Goal: Book appointment/travel/reservation

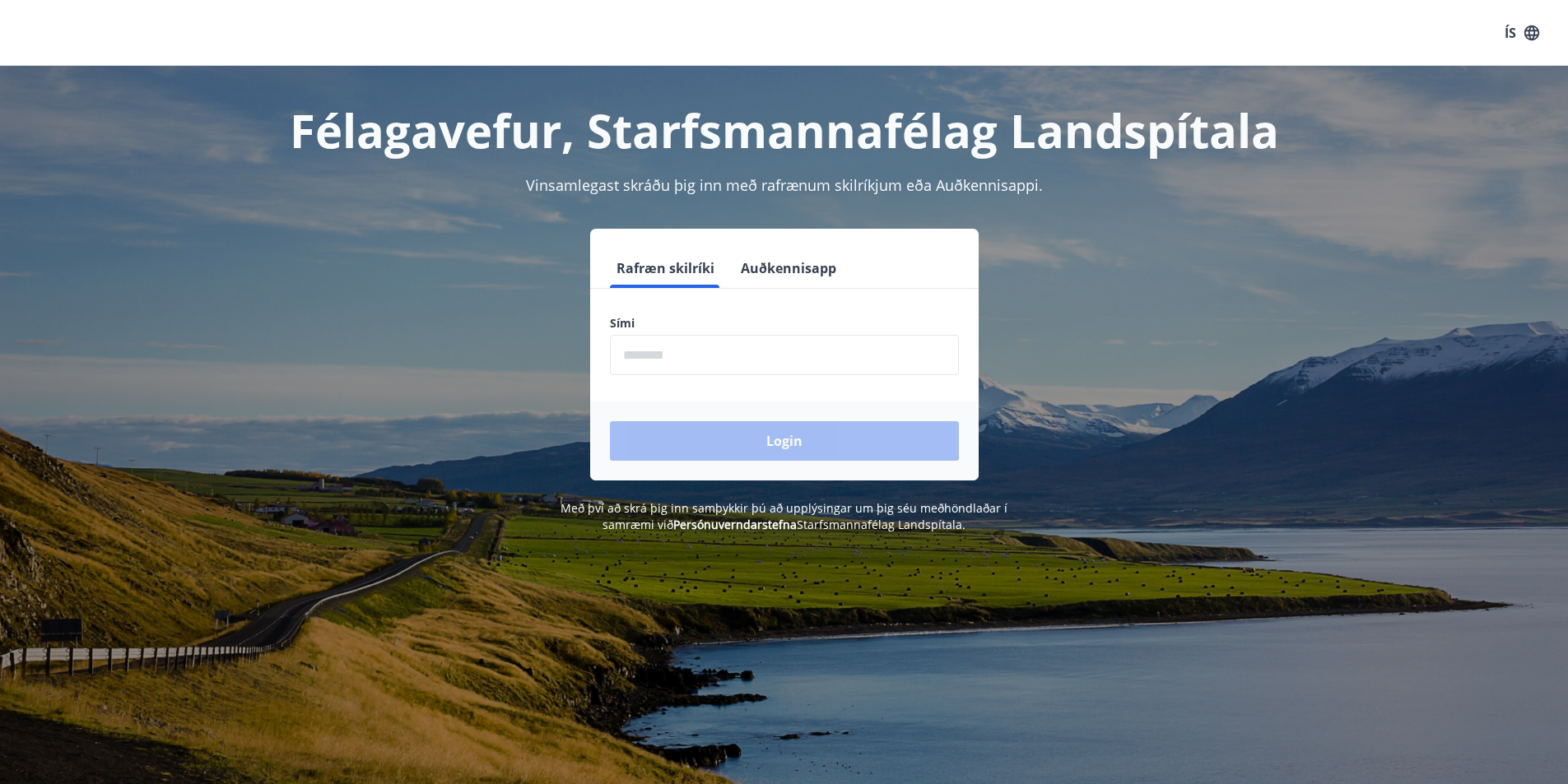
click at [652, 266] on button "Rafræn skilríki" at bounding box center [665, 268] width 111 height 40
click at [668, 369] on input "phone" at bounding box center [784, 355] width 349 height 41
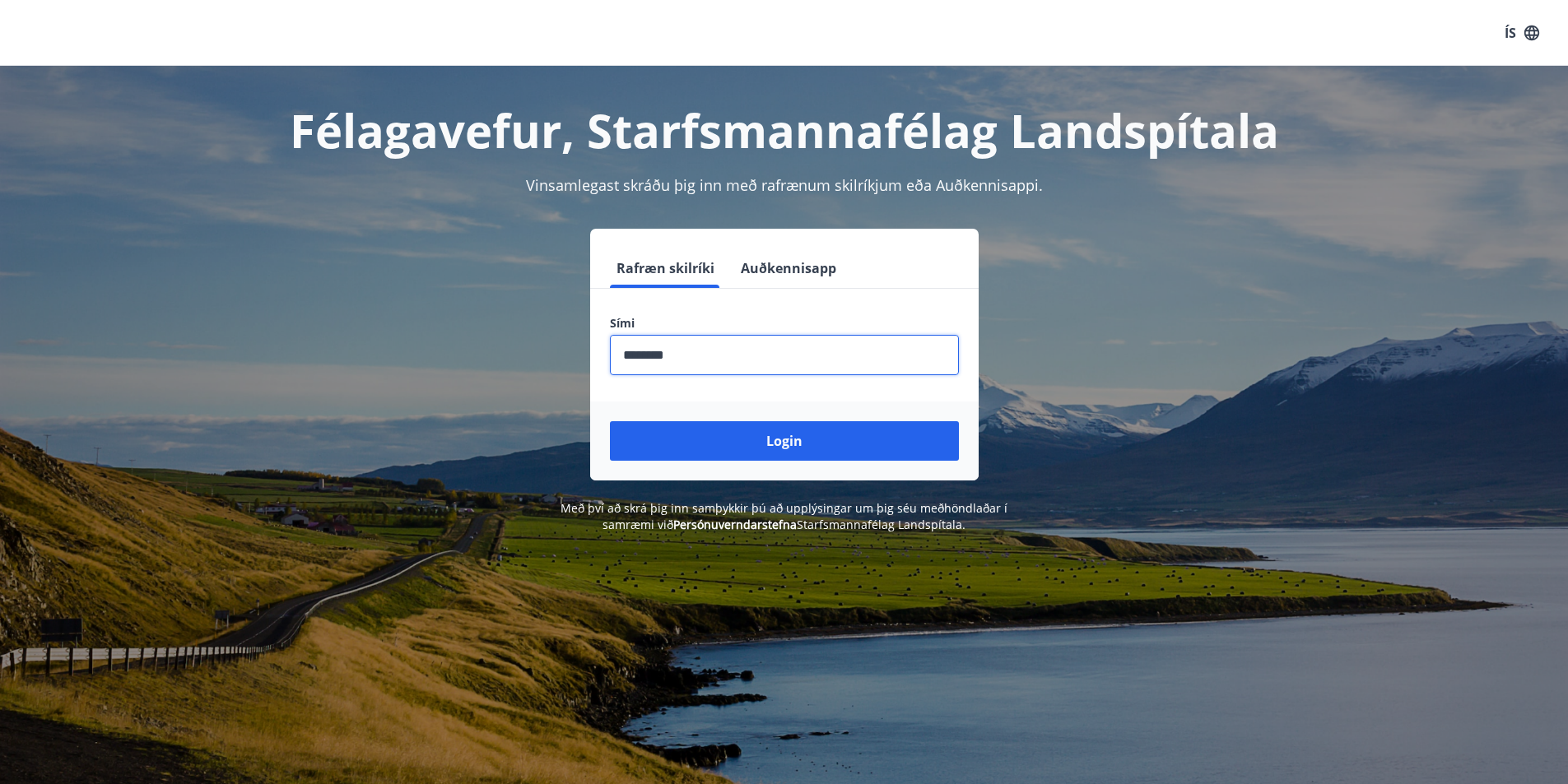
type input "********"
click at [610, 421] on button "Login" at bounding box center [784, 441] width 349 height 40
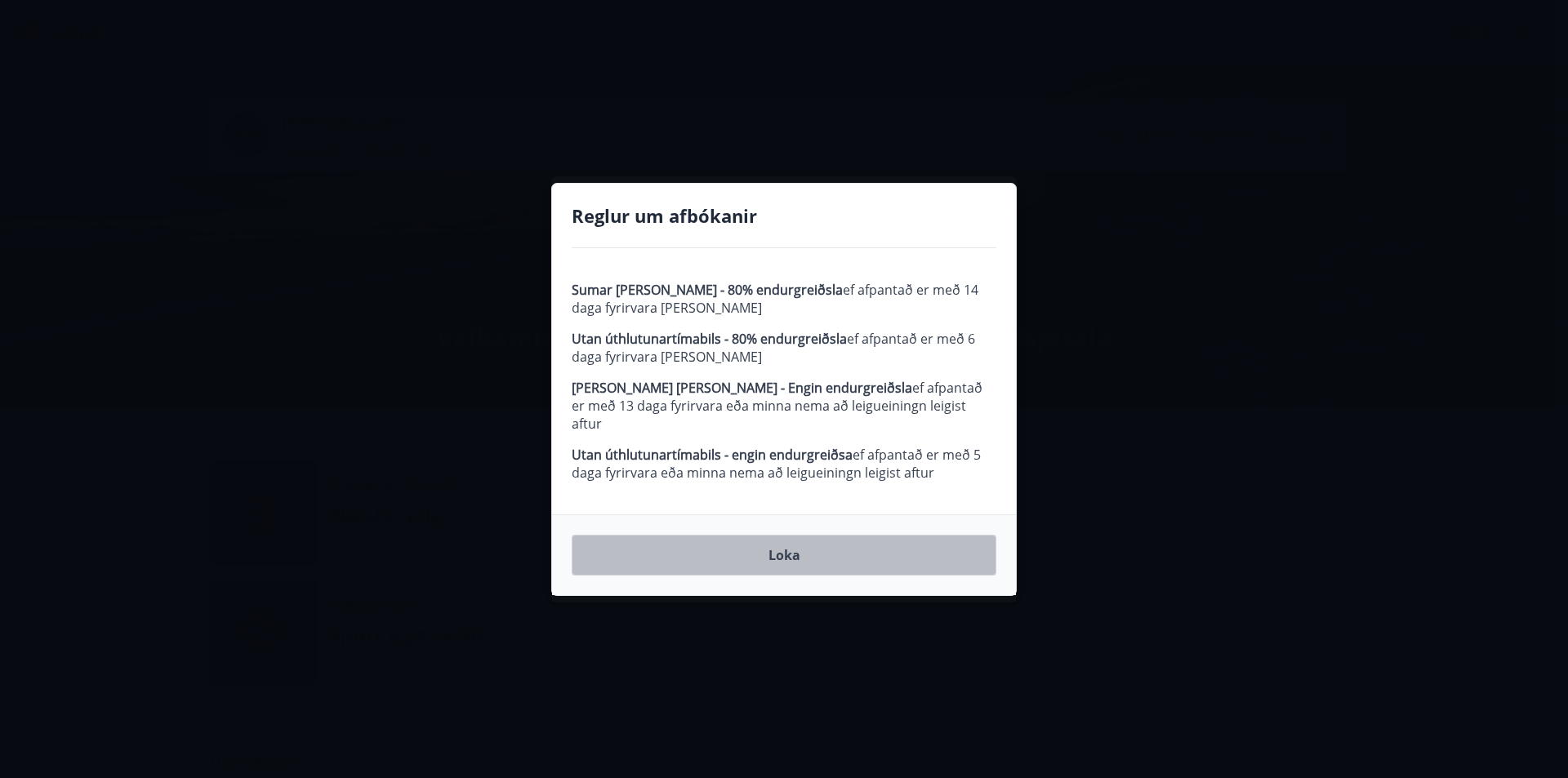
click at [783, 546] on button "Loka" at bounding box center [784, 554] width 424 height 40
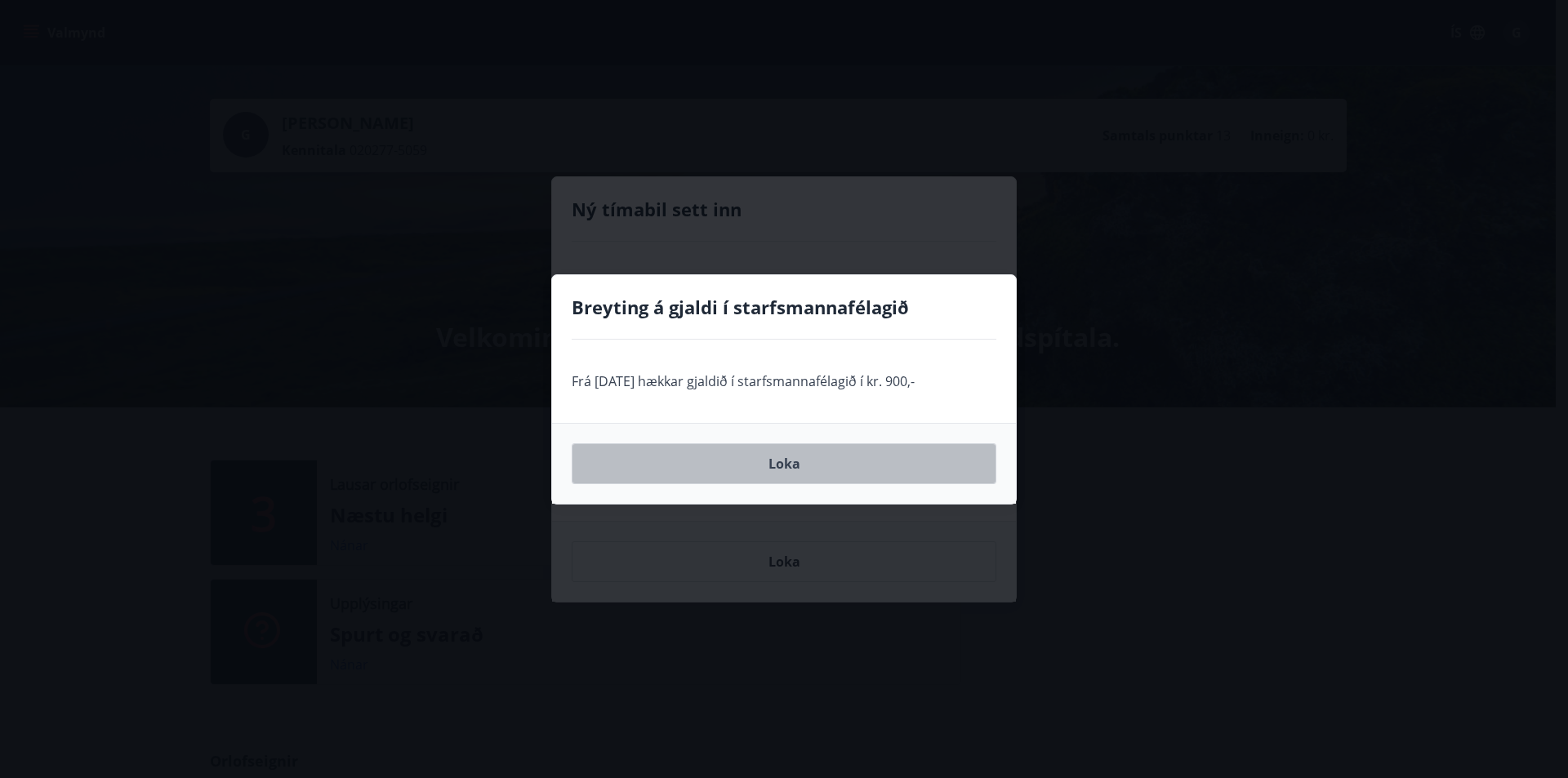
click at [784, 461] on button "Loka" at bounding box center [784, 463] width 424 height 40
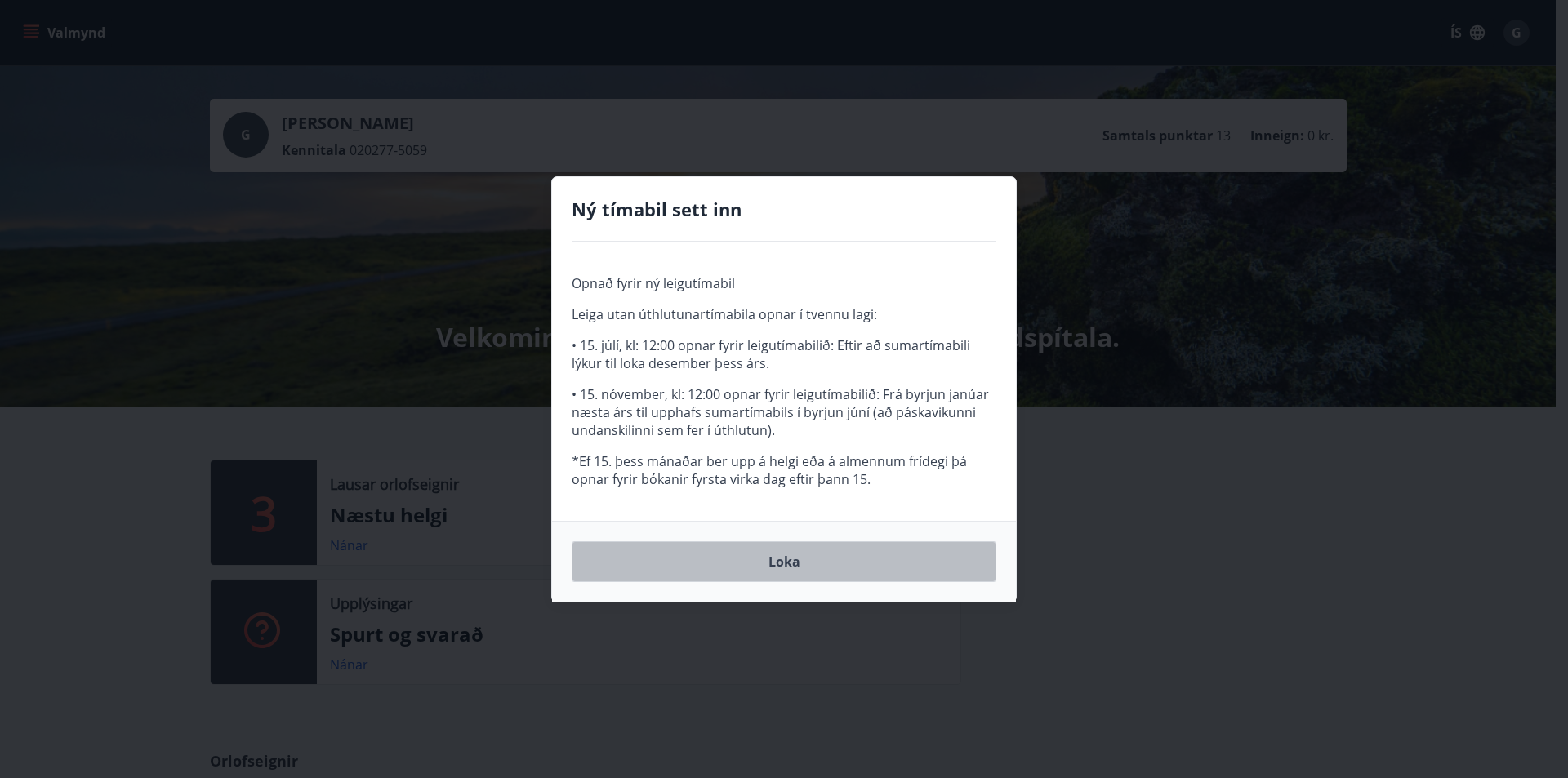
click at [777, 560] on button "Loka" at bounding box center [784, 561] width 424 height 40
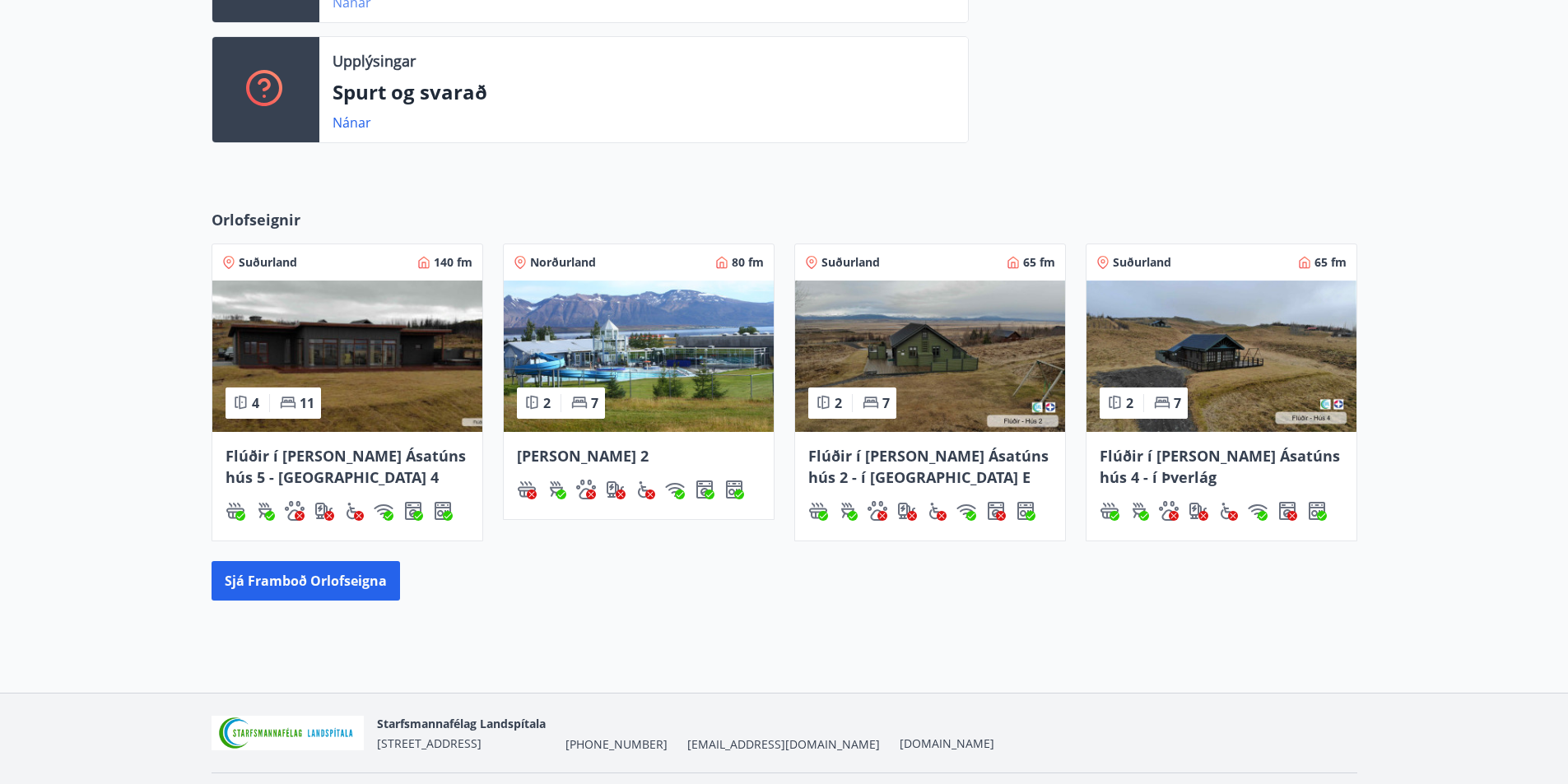
scroll to position [576, 0]
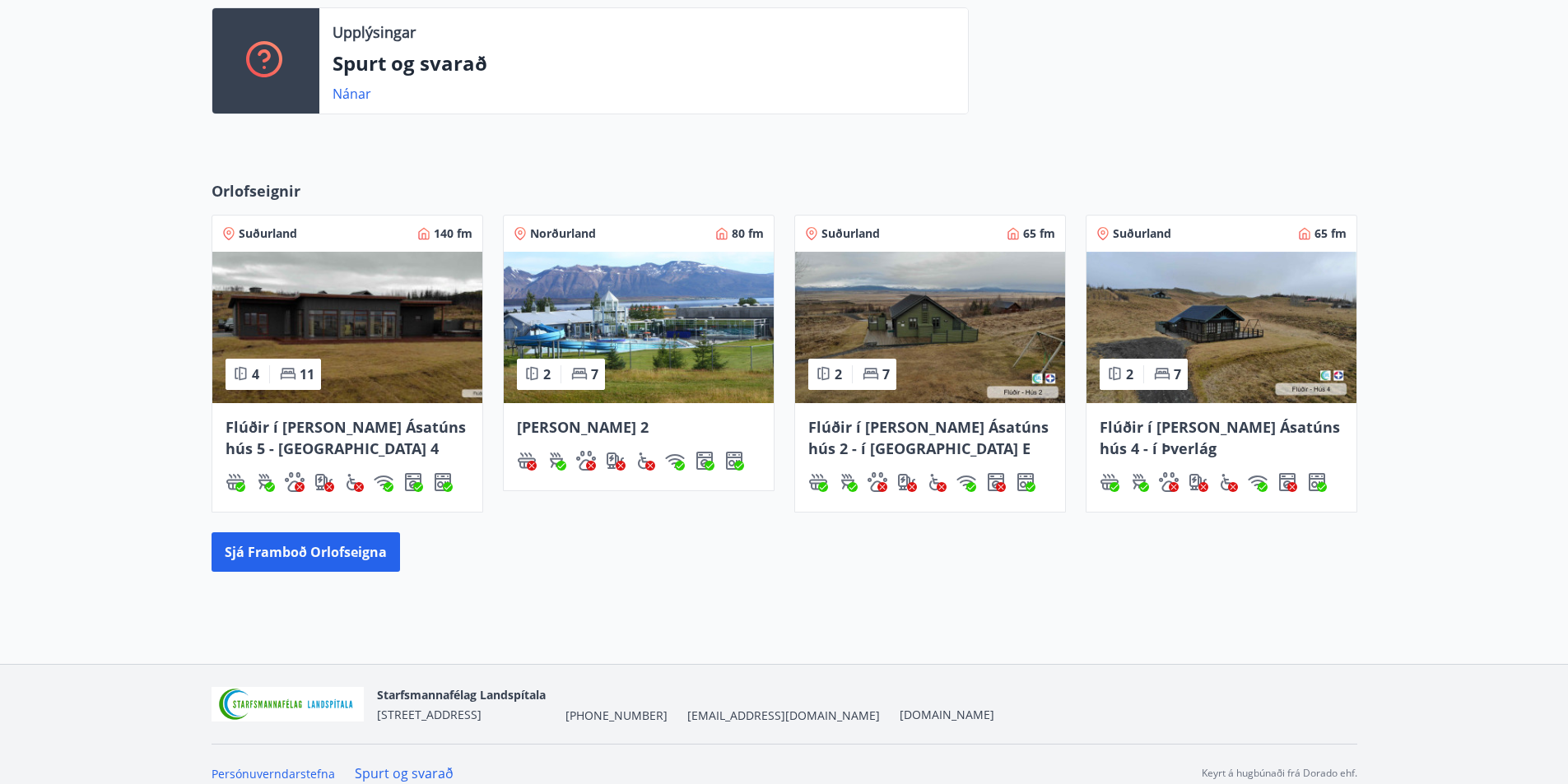
click at [352, 546] on button "Sjá framboð orlofseigna" at bounding box center [305, 553] width 189 height 40
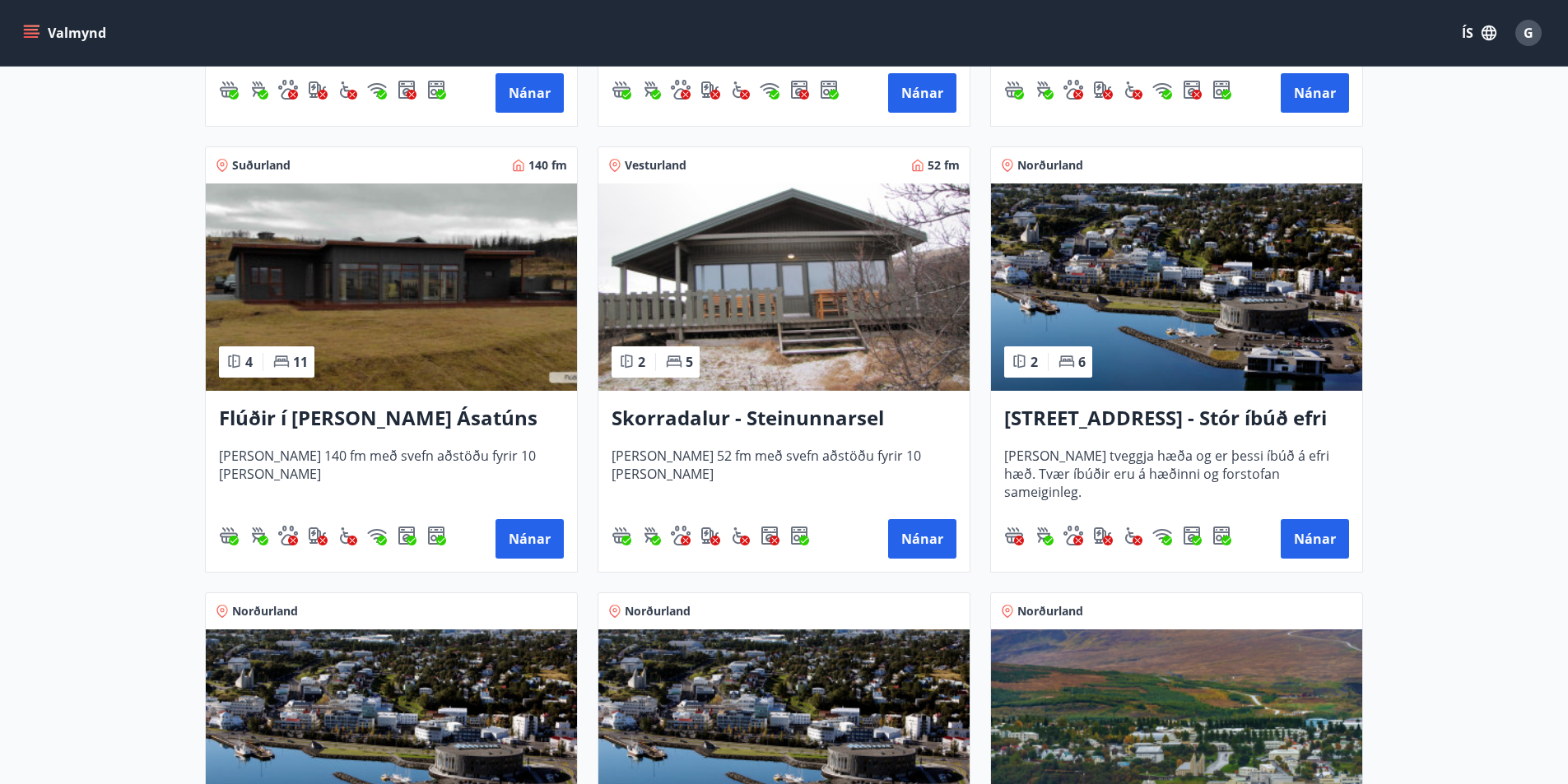
scroll to position [1152, 0]
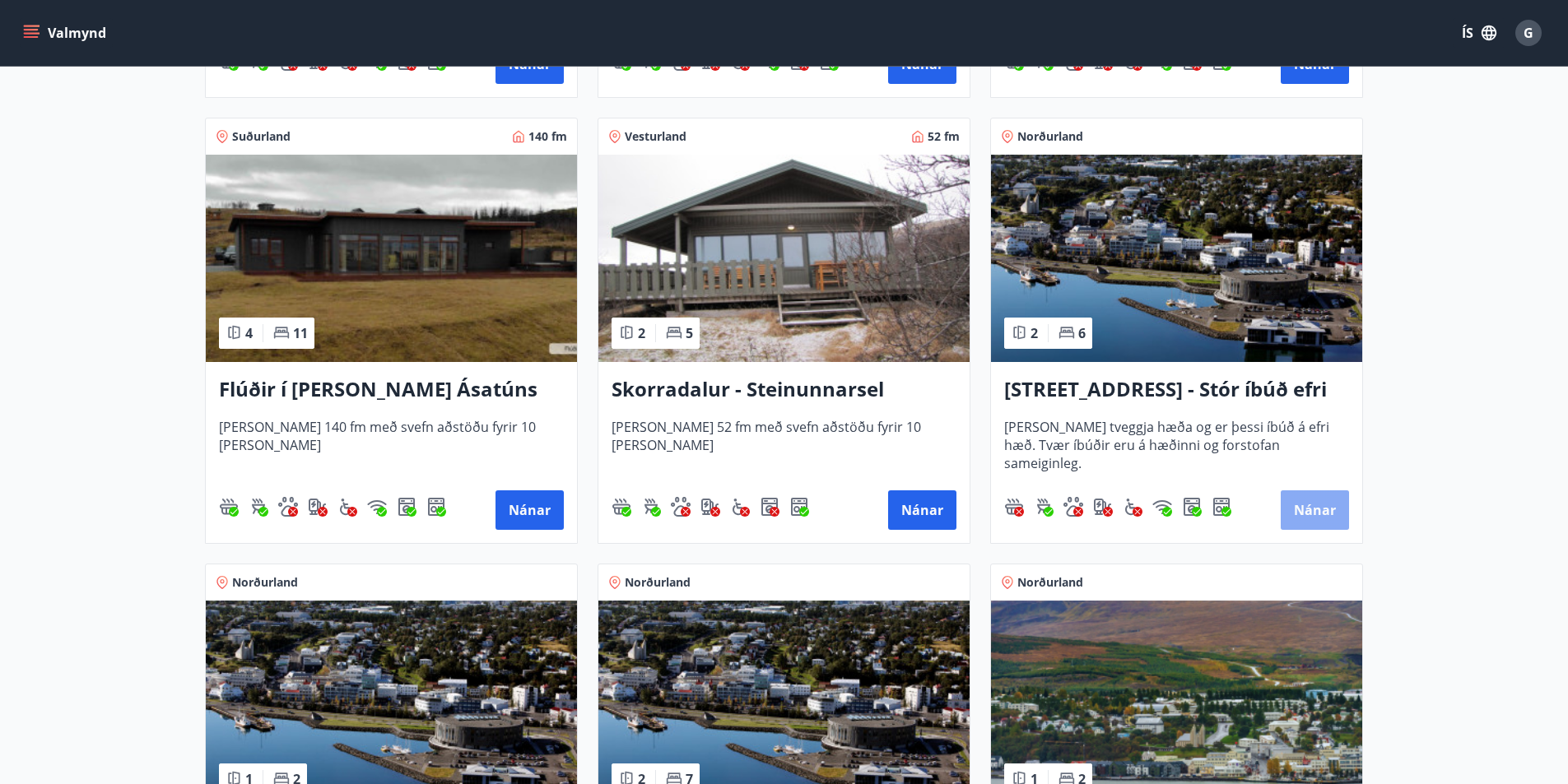
click at [1314, 509] on button "Nánar" at bounding box center [1315, 510] width 68 height 40
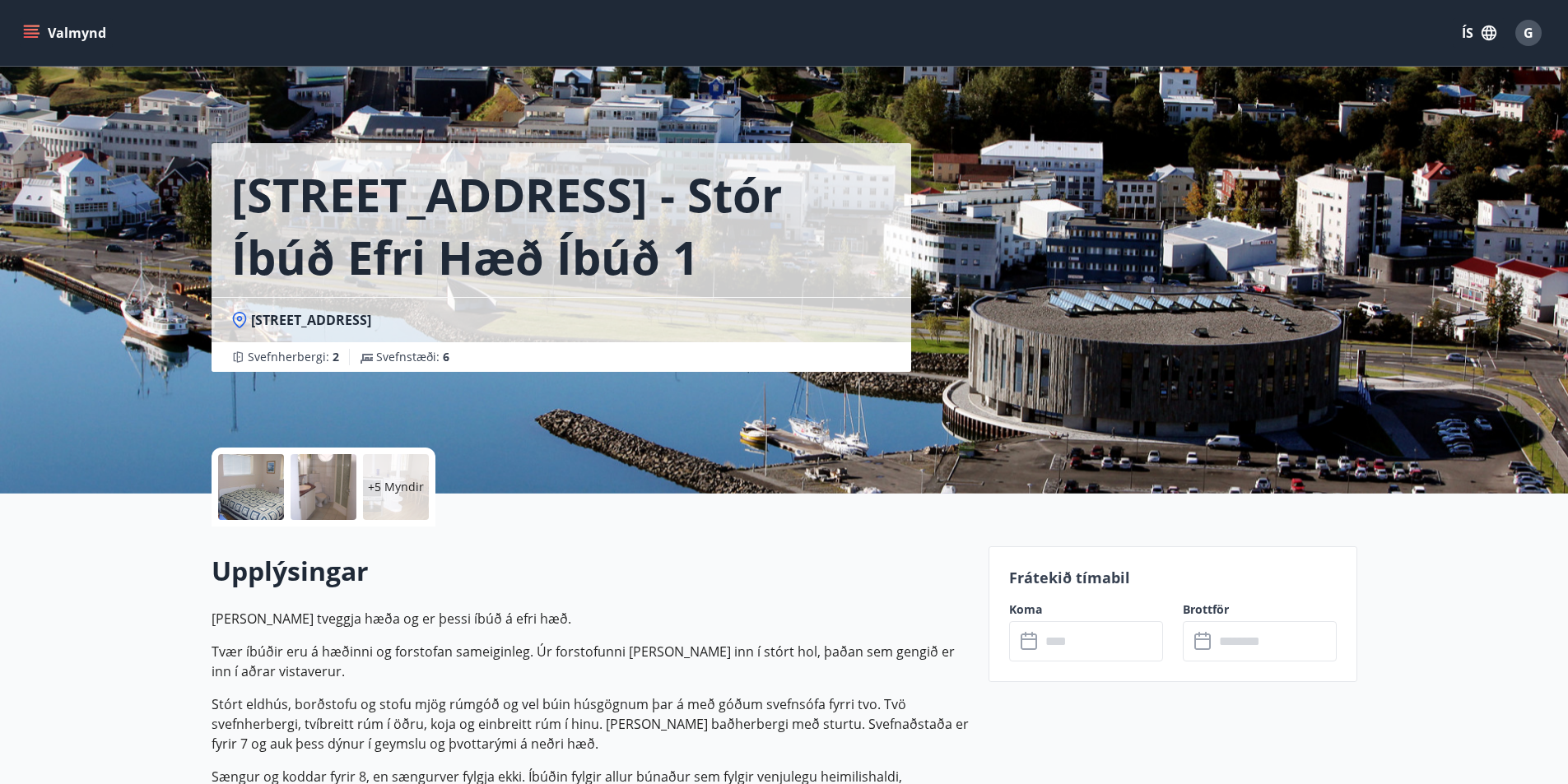
click at [397, 479] on p "+5 Myndir" at bounding box center [396, 486] width 56 height 16
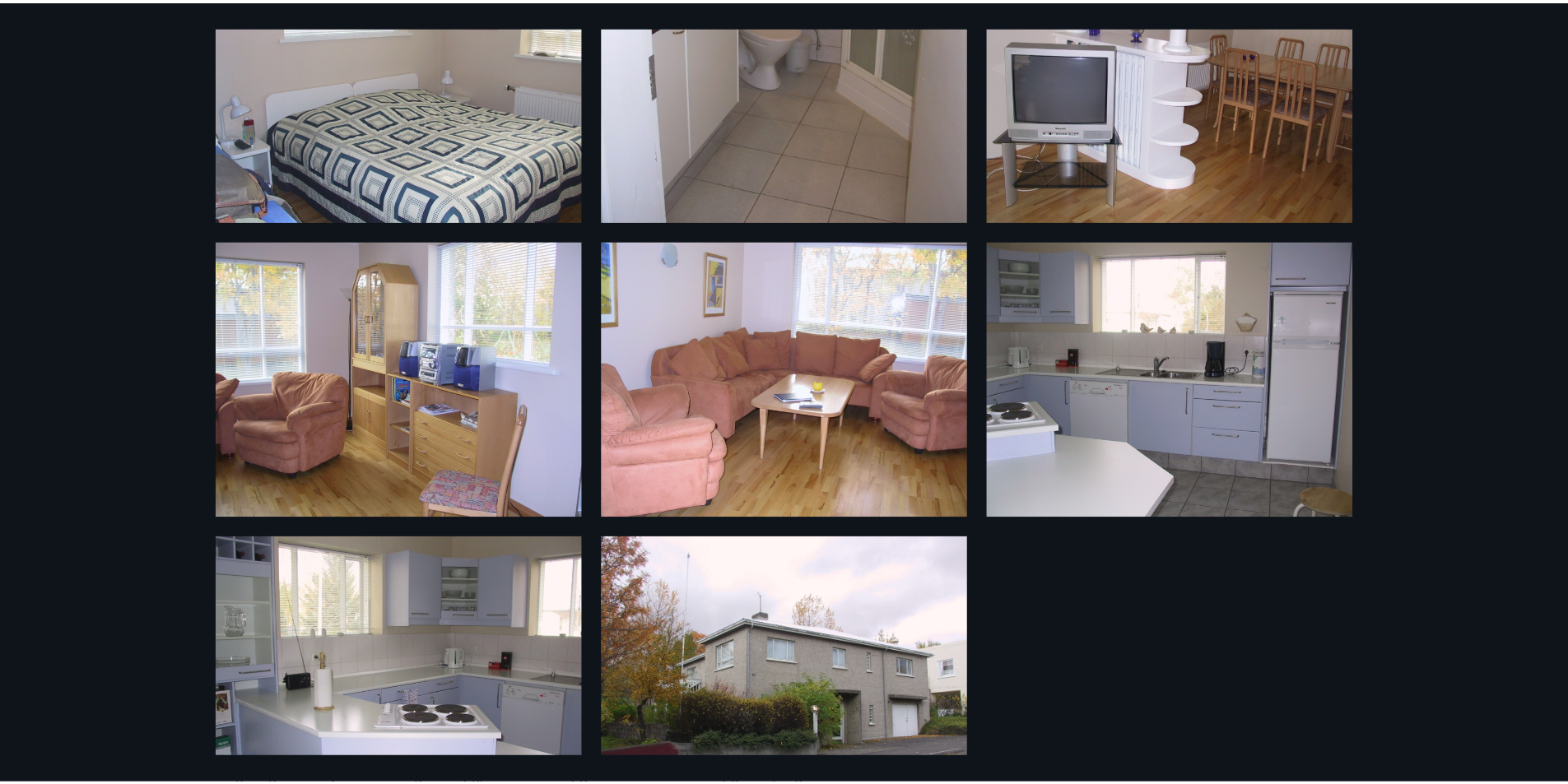
scroll to position [720, 0]
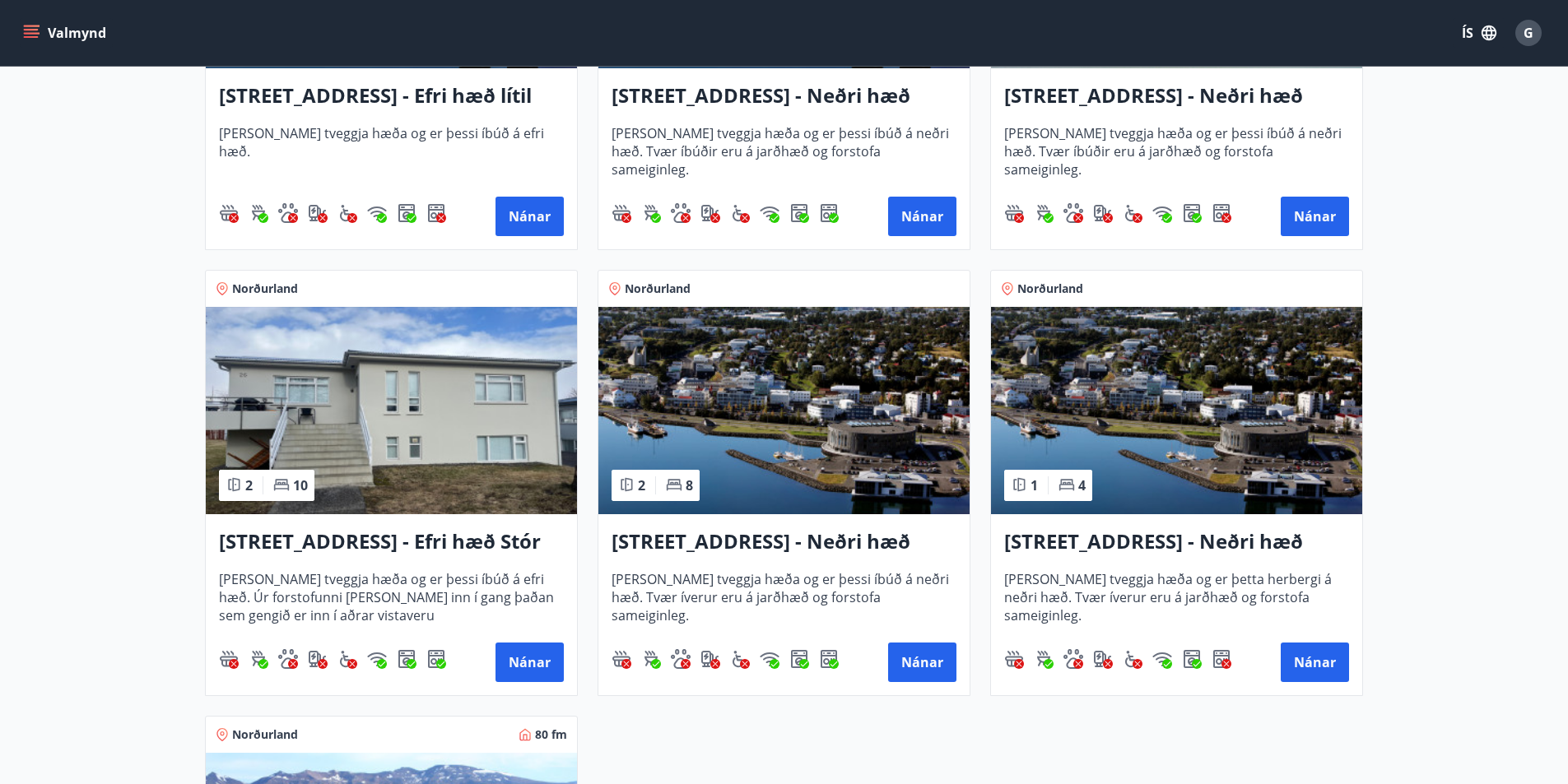
scroll to position [1892, 0]
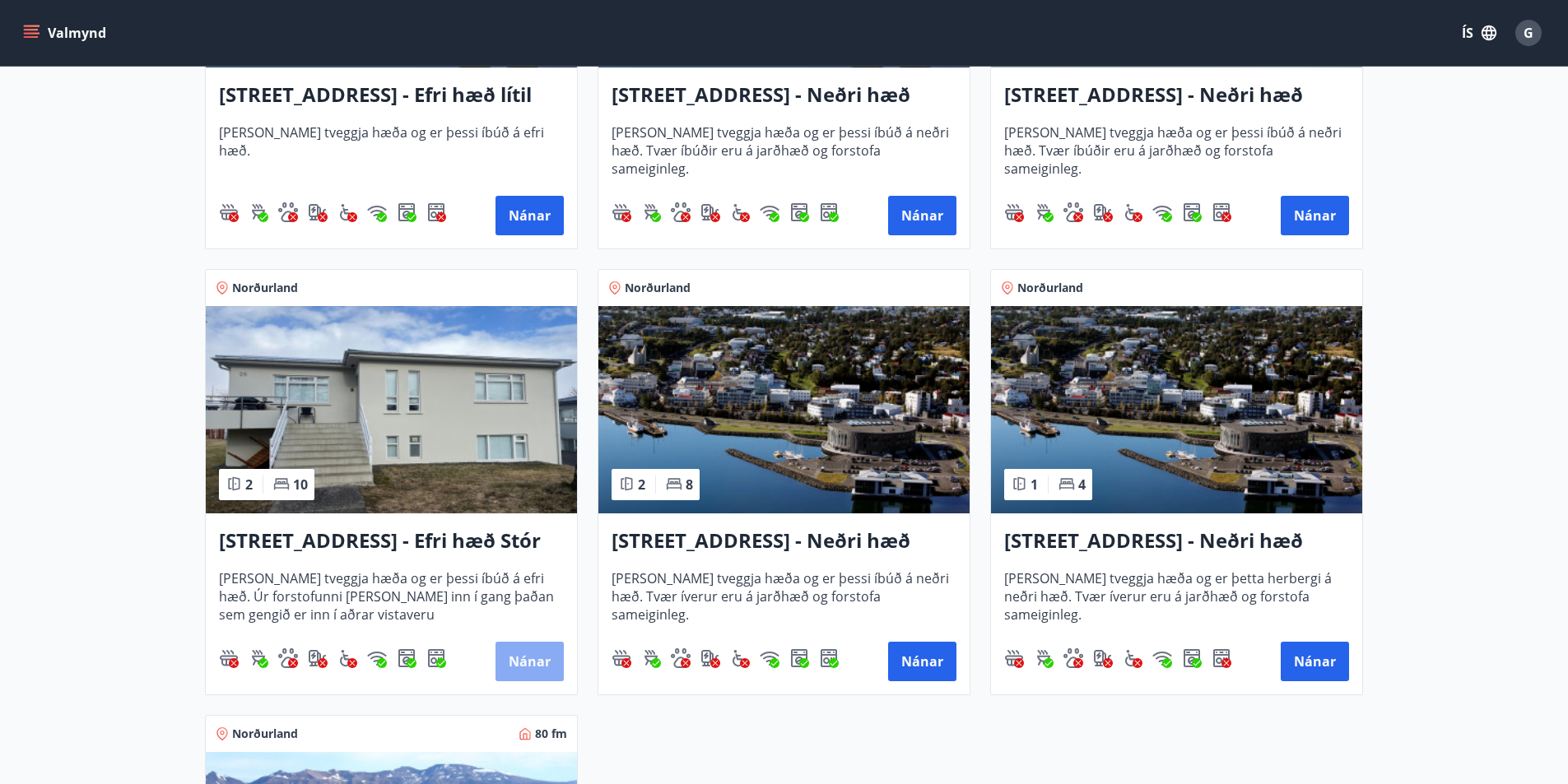
click at [526, 655] on button "Nánar" at bounding box center [529, 662] width 68 height 40
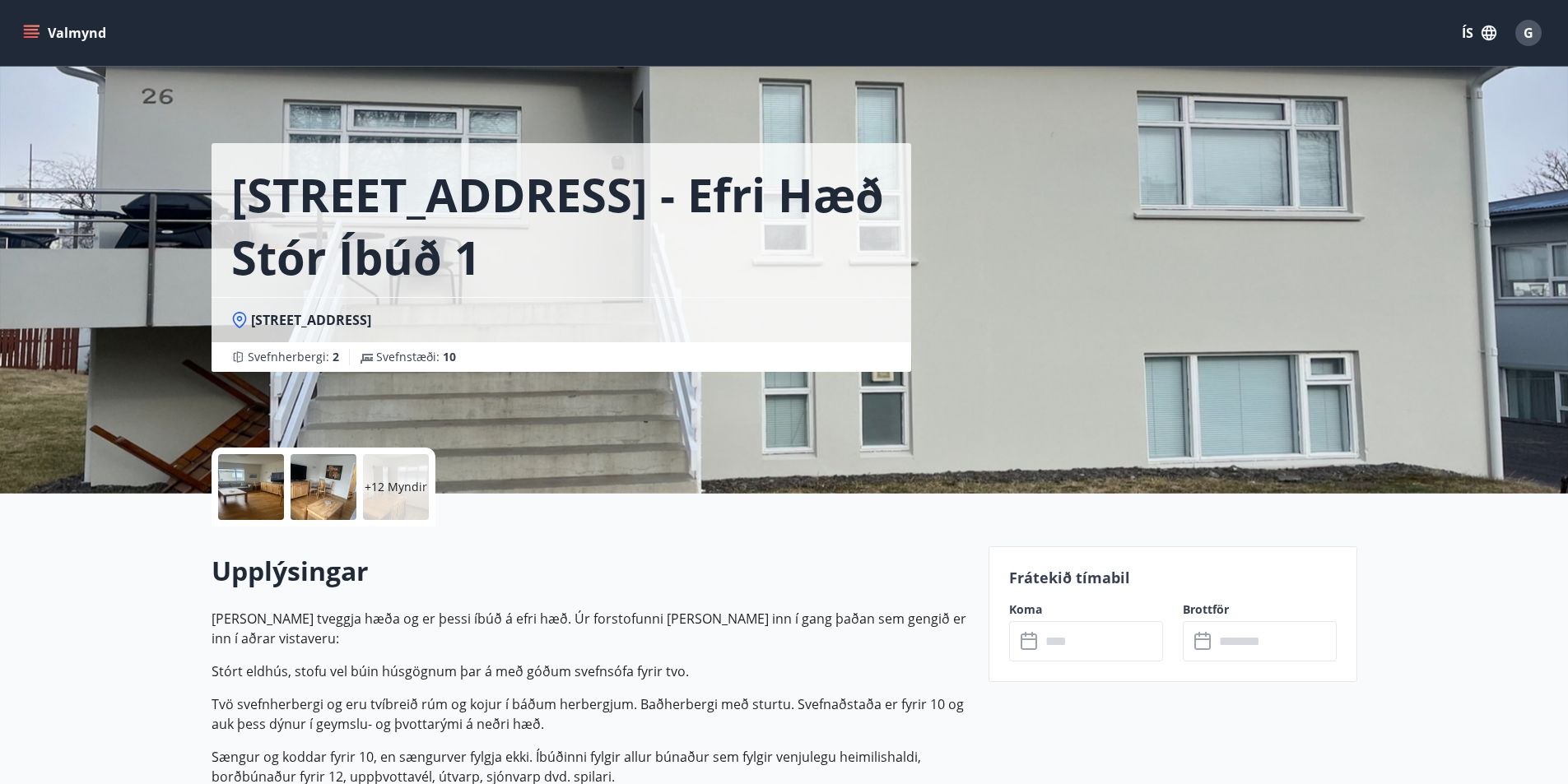
click at [397, 485] on p "+12 Myndir" at bounding box center [396, 486] width 63 height 16
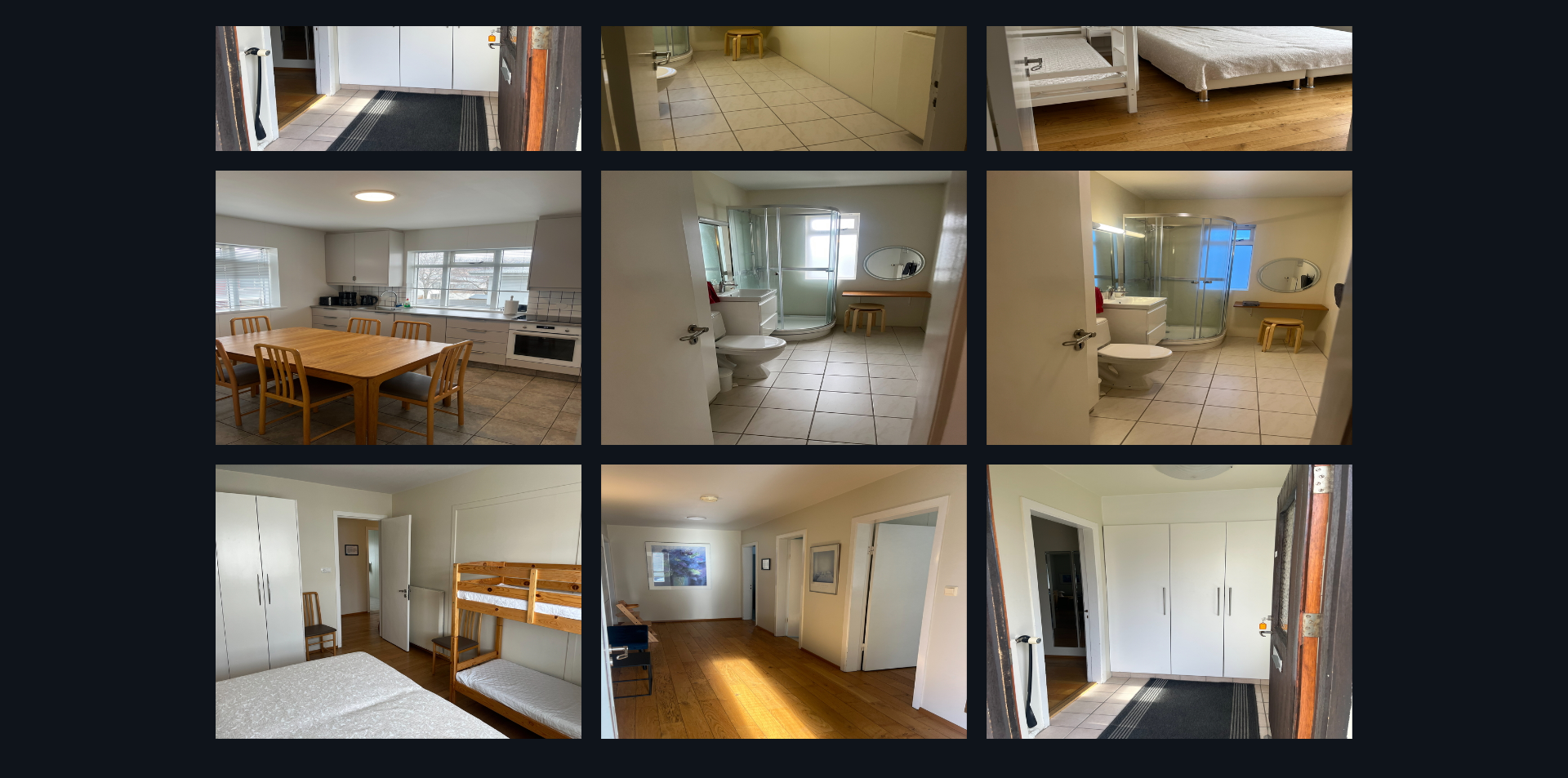
scroll to position [762, 0]
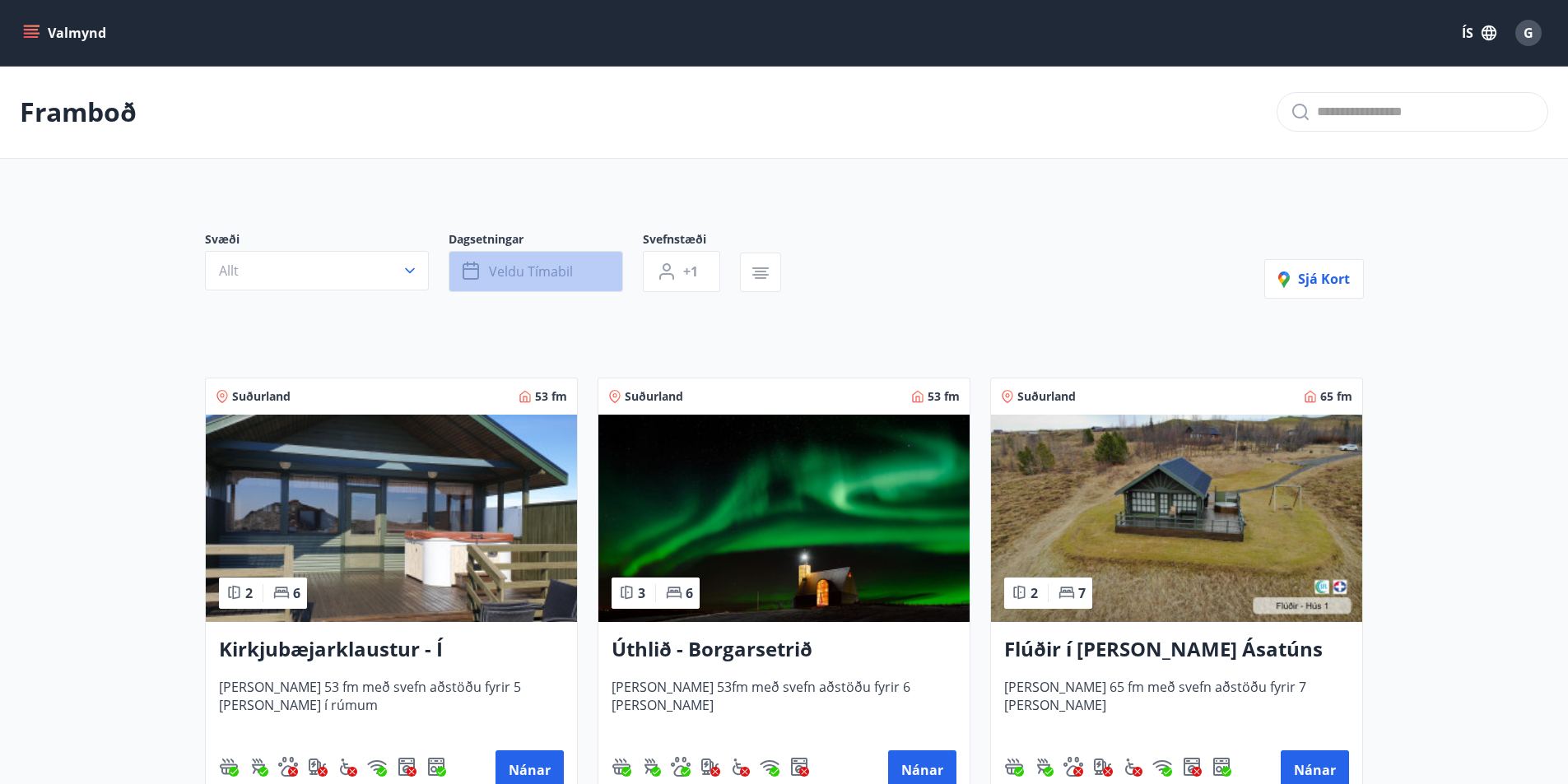
click at [607, 264] on button "Veldu tímabil" at bounding box center [536, 271] width 175 height 41
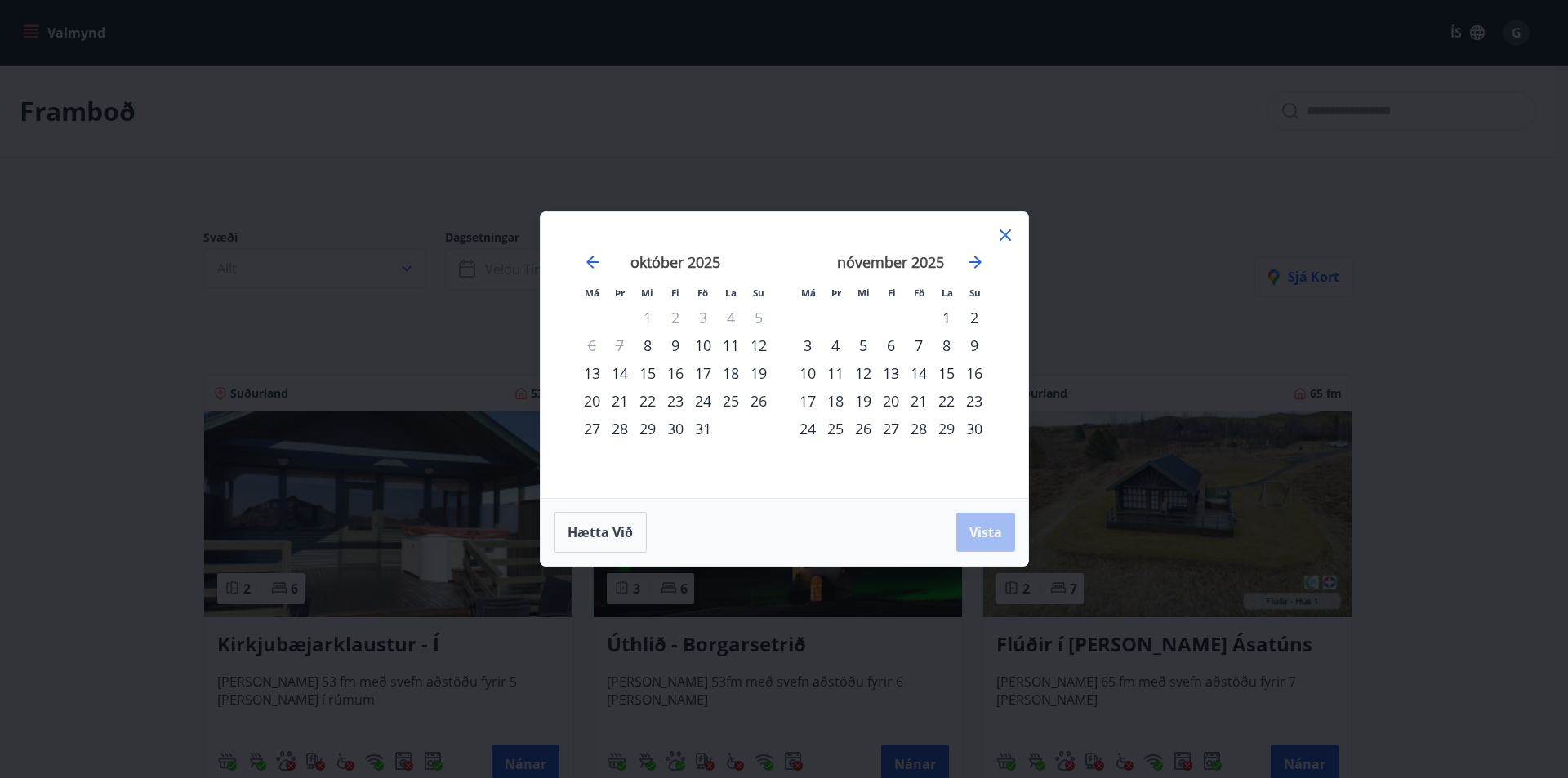
click at [676, 400] on div "23" at bounding box center [676, 401] width 28 height 28
click at [591, 420] on div "27" at bounding box center [592, 429] width 28 height 28
click at [964, 532] on button "Vista" at bounding box center [985, 532] width 58 height 40
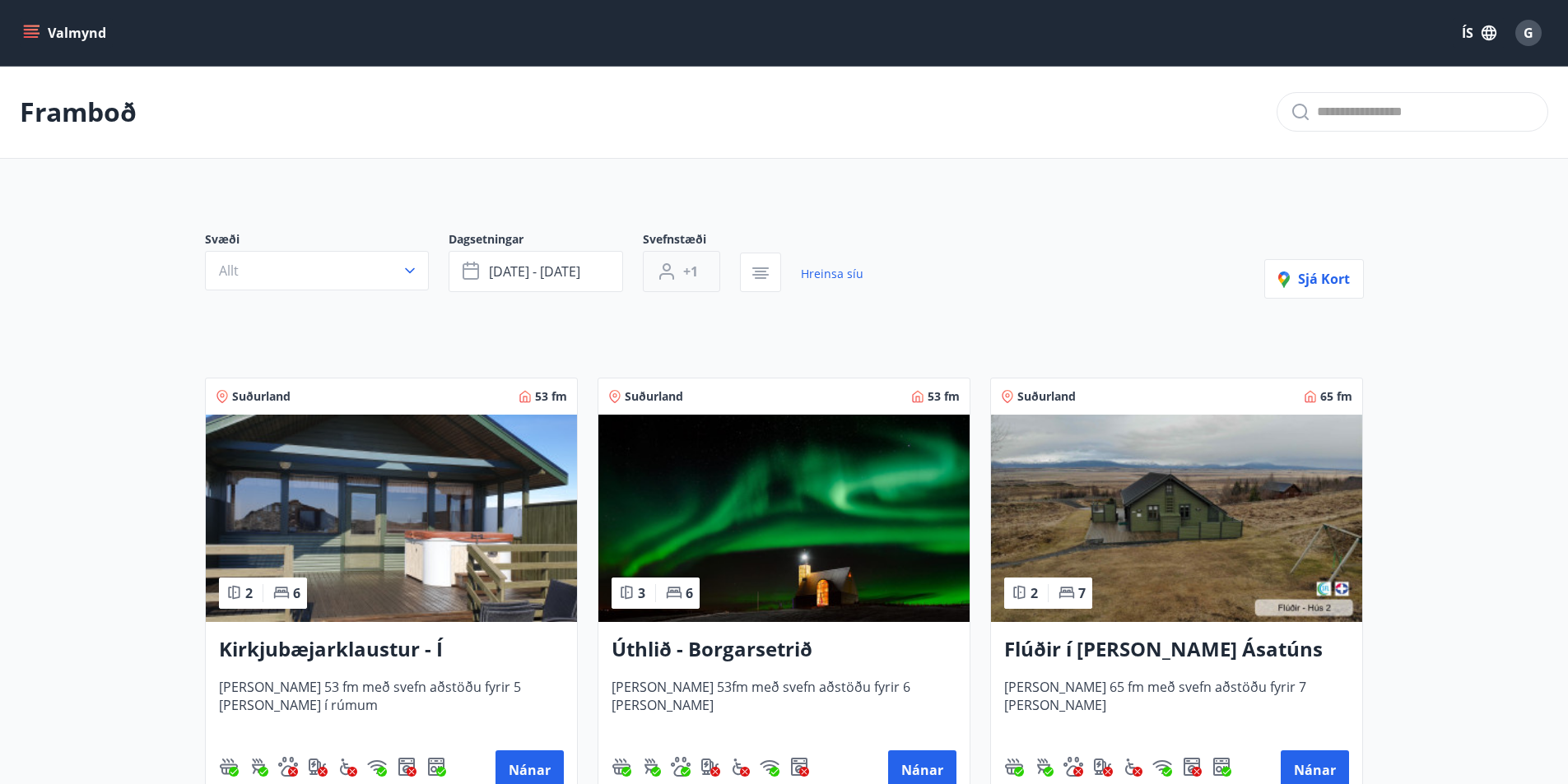
click at [704, 271] on button "+1" at bounding box center [682, 271] width 78 height 41
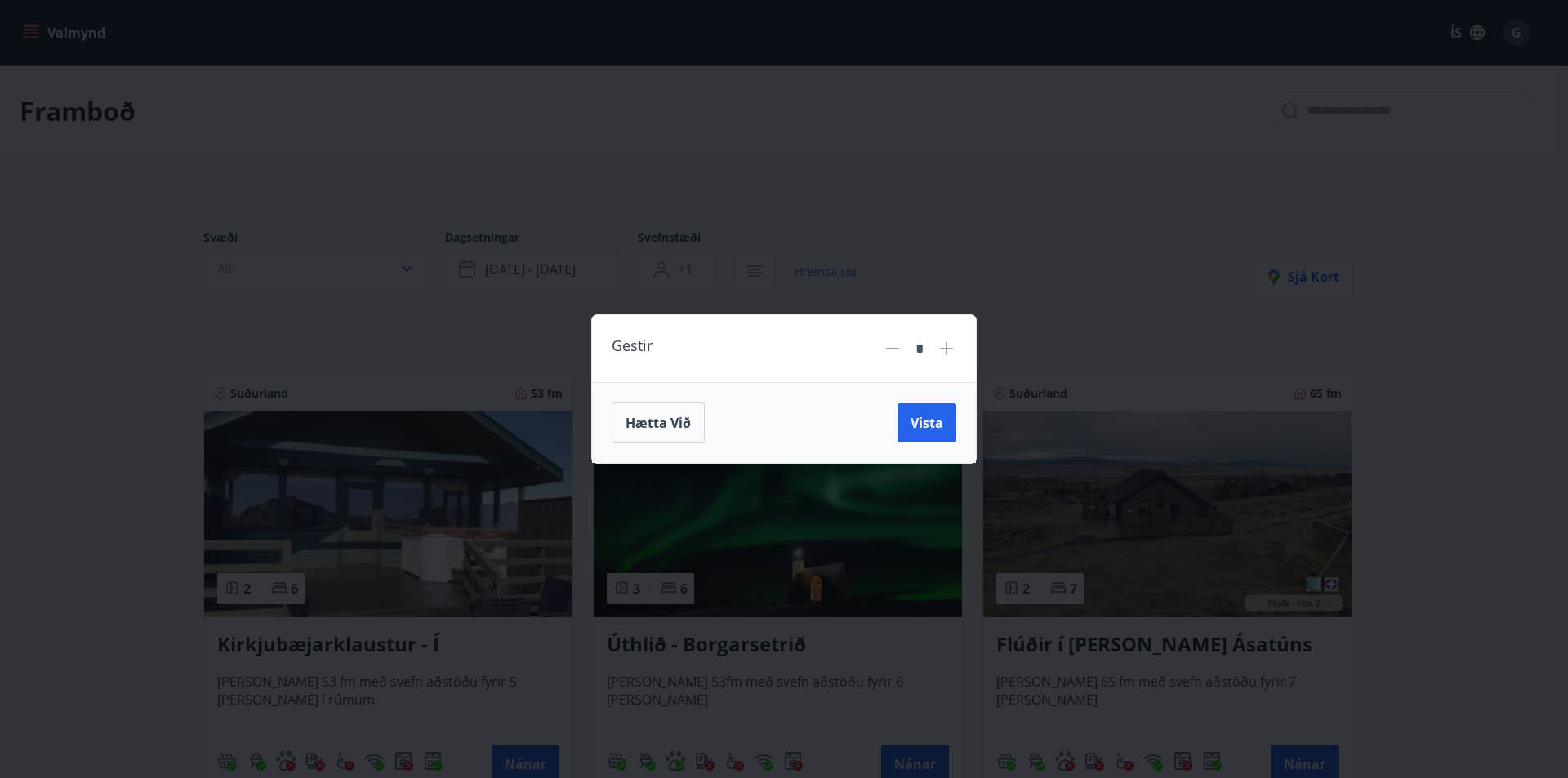
click at [943, 345] on icon at bounding box center [946, 348] width 20 height 20
type input "*"
click at [919, 410] on button "Vista" at bounding box center [927, 423] width 58 height 40
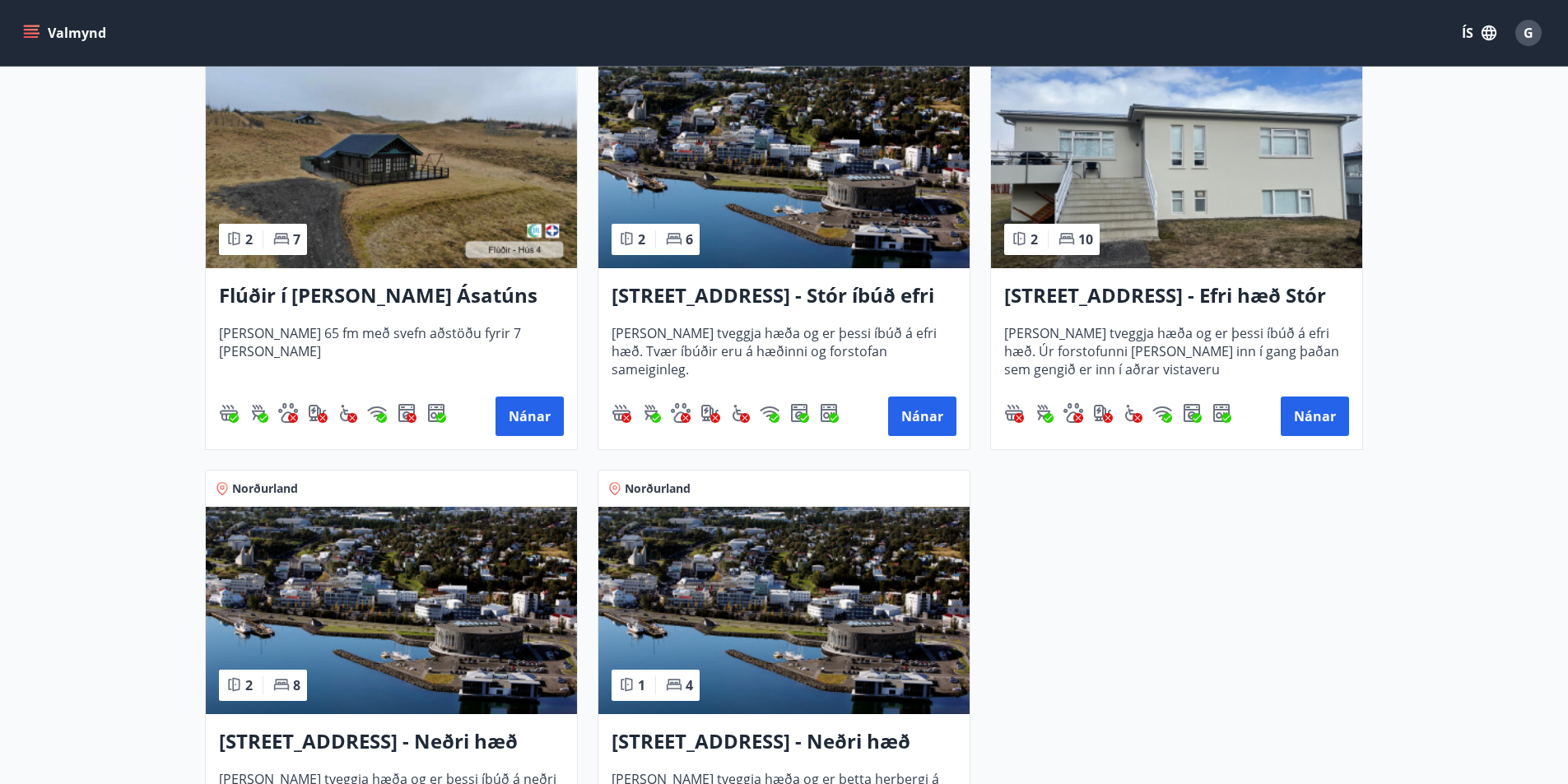
scroll to position [553, 0]
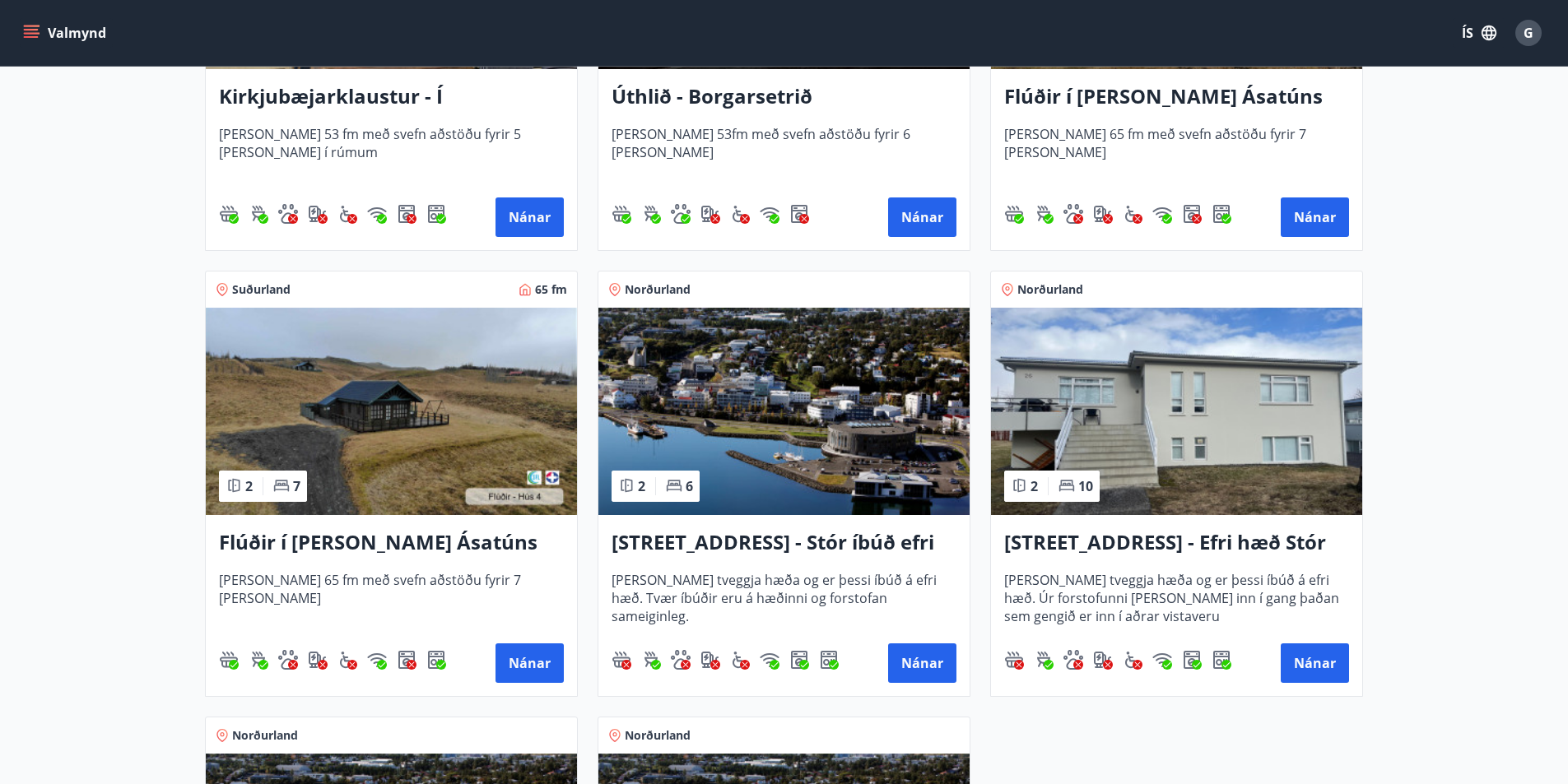
click at [340, 536] on h3 "Flúðir í landi Ásatúns hús 4 - í Þverlág" at bounding box center [392, 542] width 345 height 29
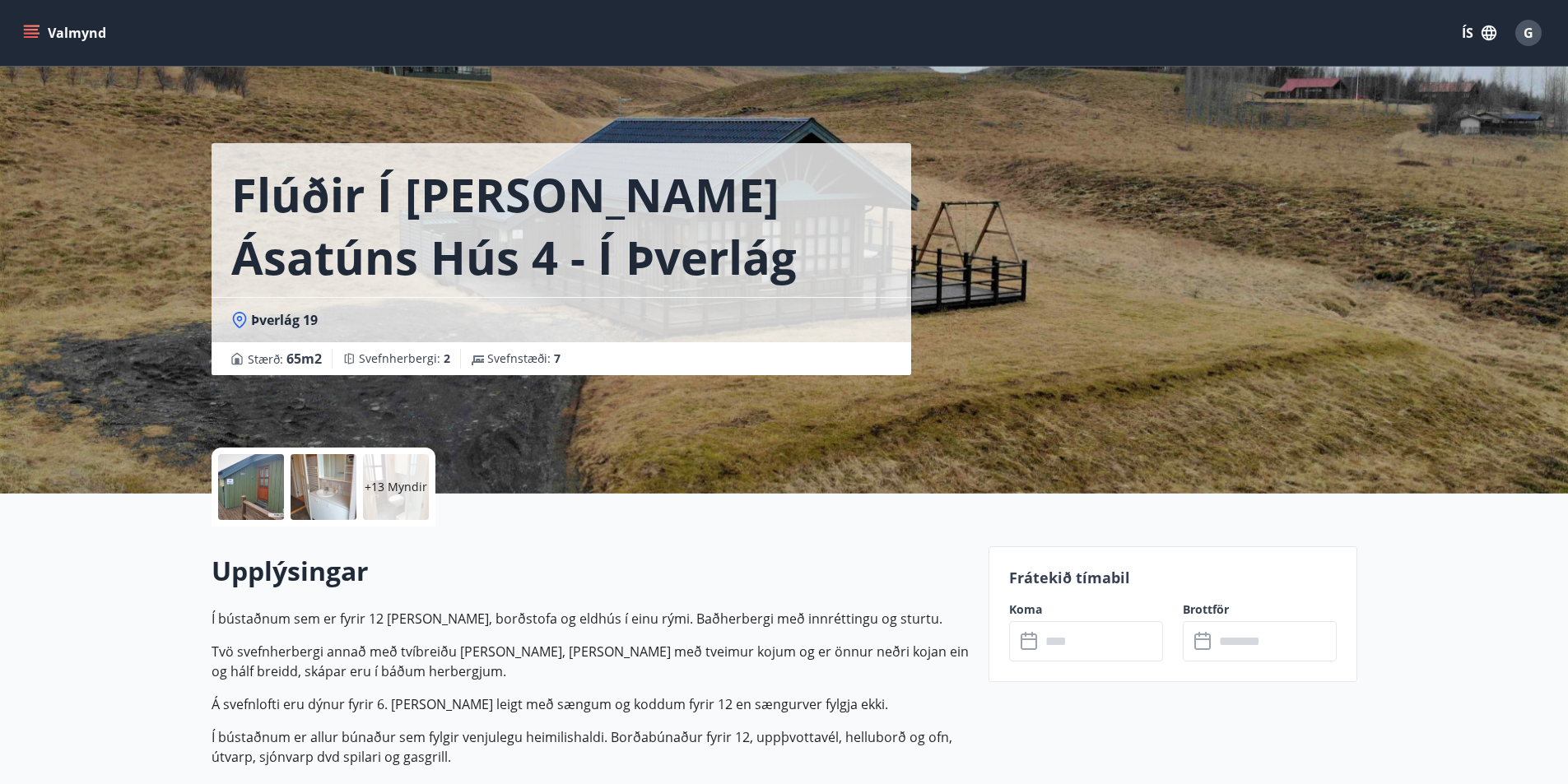
click at [395, 486] on p "+13 Myndir" at bounding box center [396, 486] width 63 height 16
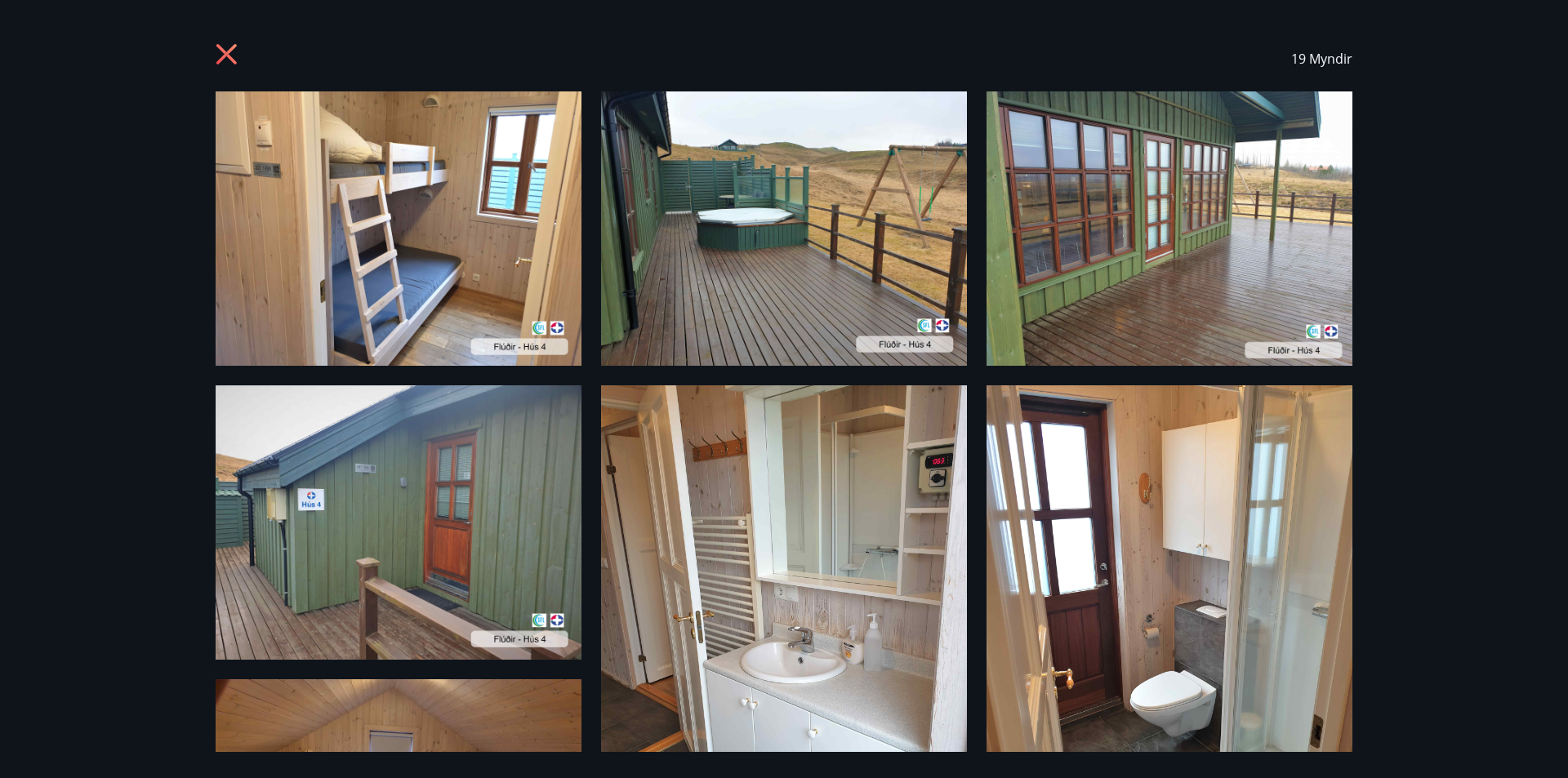
click at [225, 55] on icon at bounding box center [227, 55] width 21 height 21
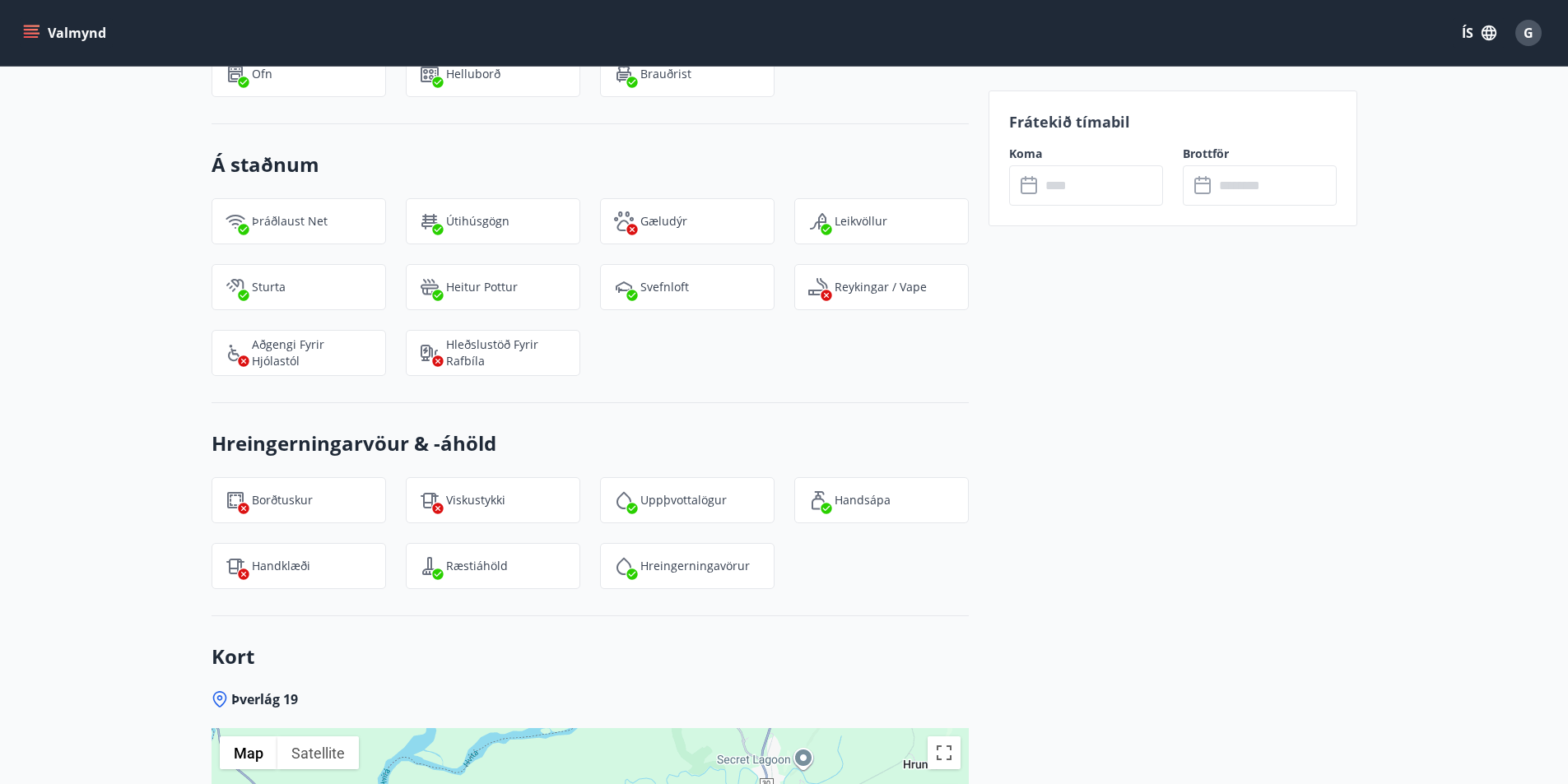
scroll to position [1810, 0]
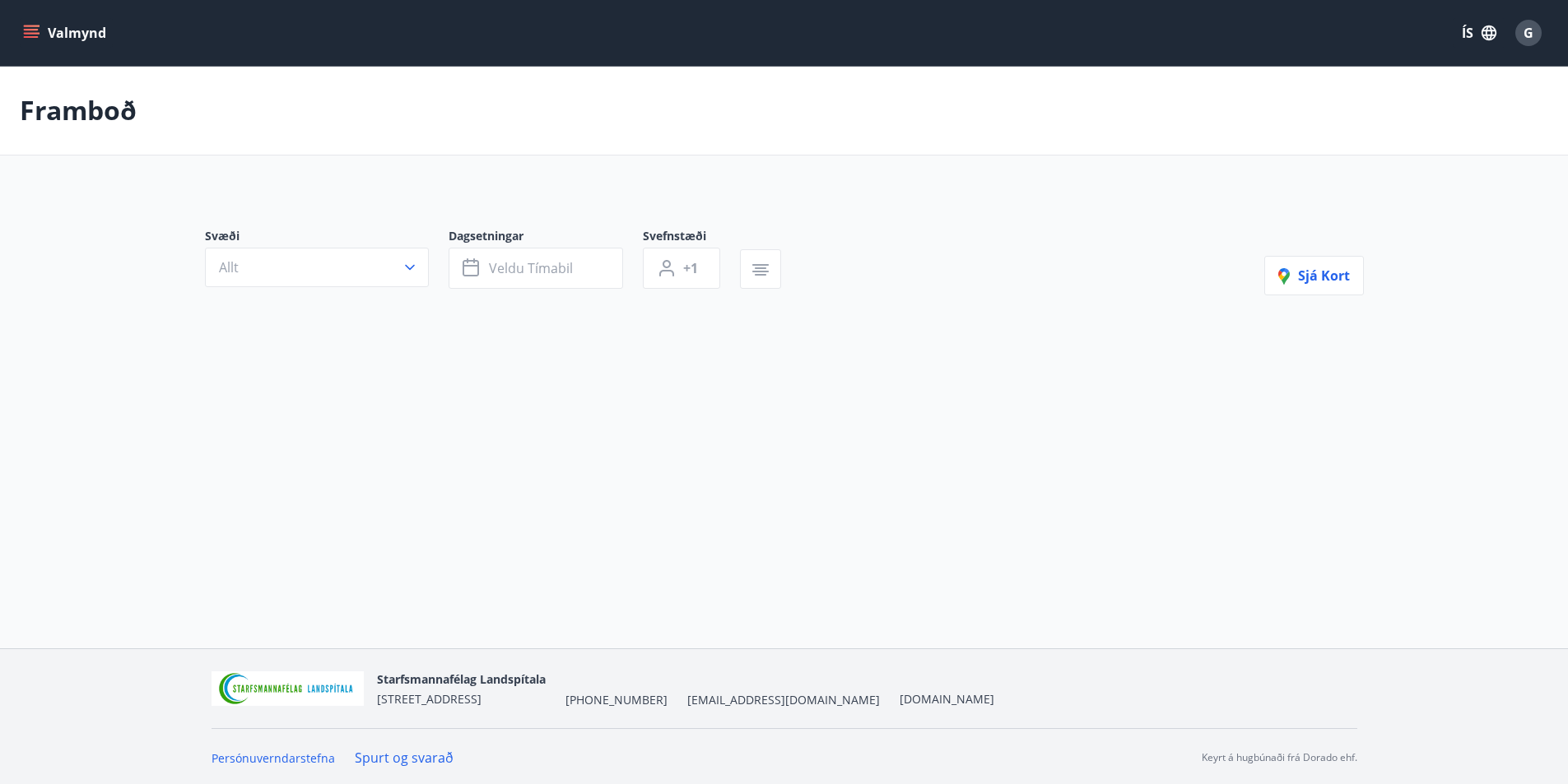
type input "*"
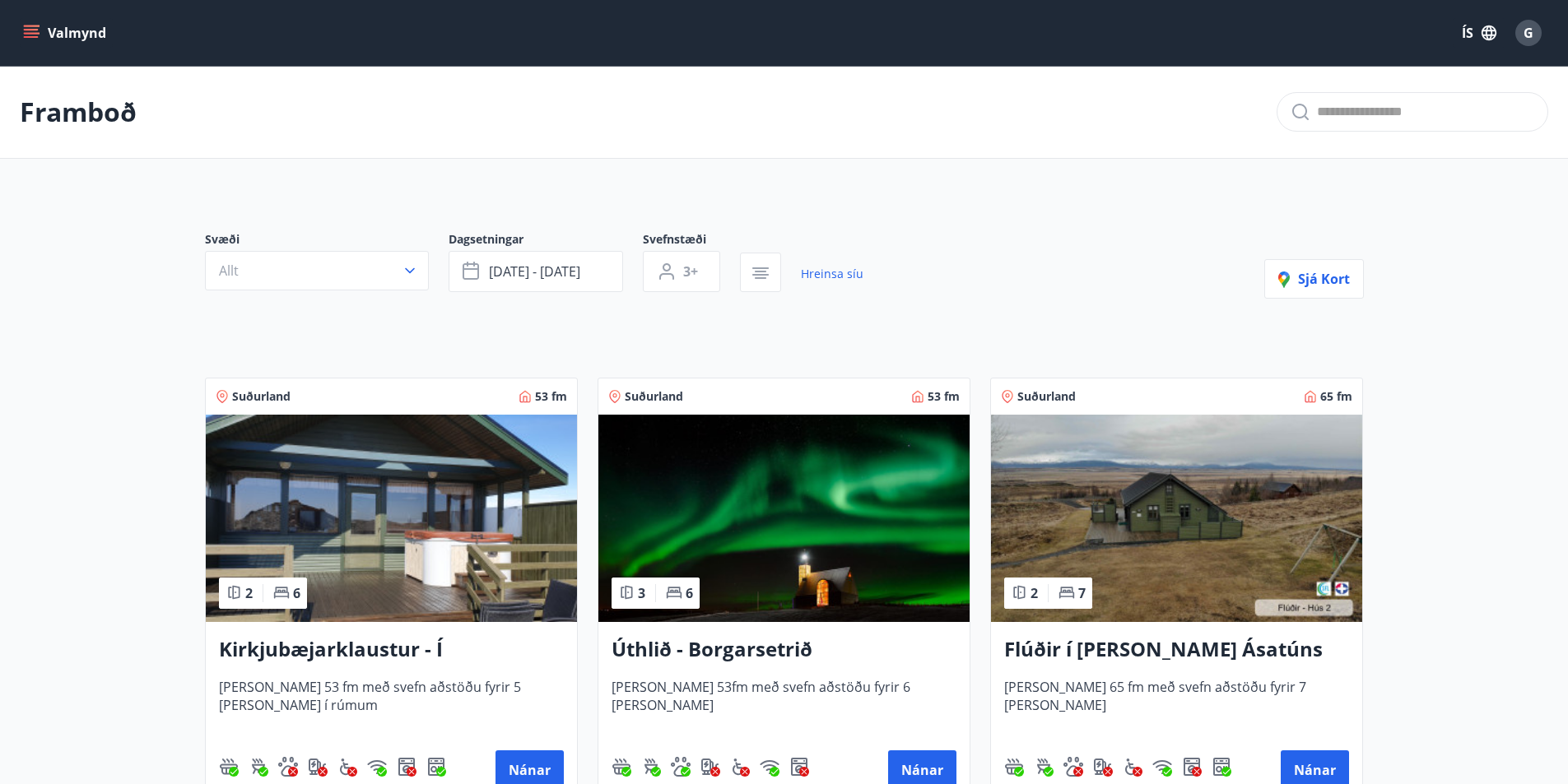
click at [733, 653] on h3 "Úthlið - Borgarsetrið" at bounding box center [784, 649] width 345 height 29
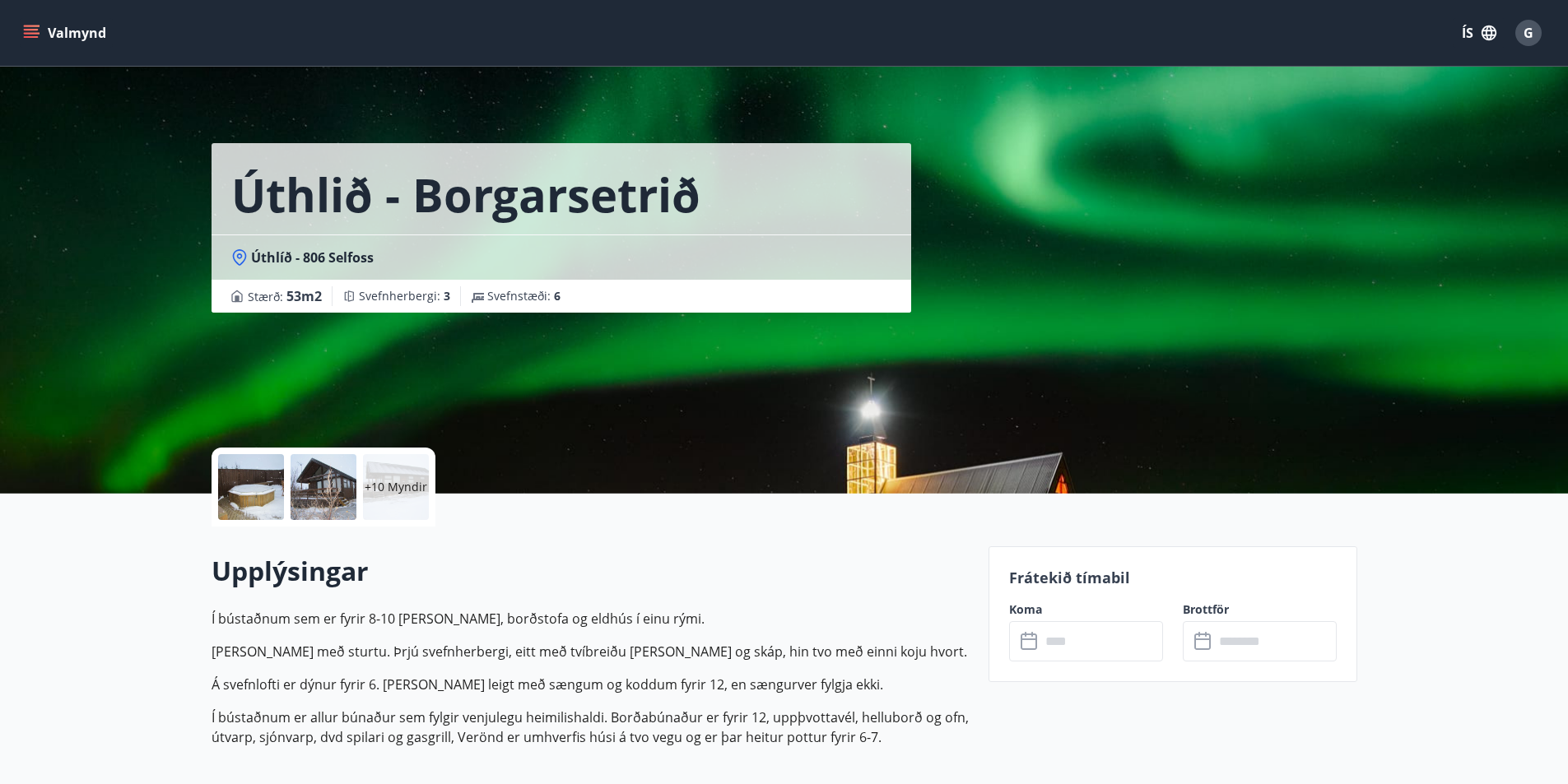
click at [394, 487] on p "+10 Myndir" at bounding box center [396, 486] width 63 height 16
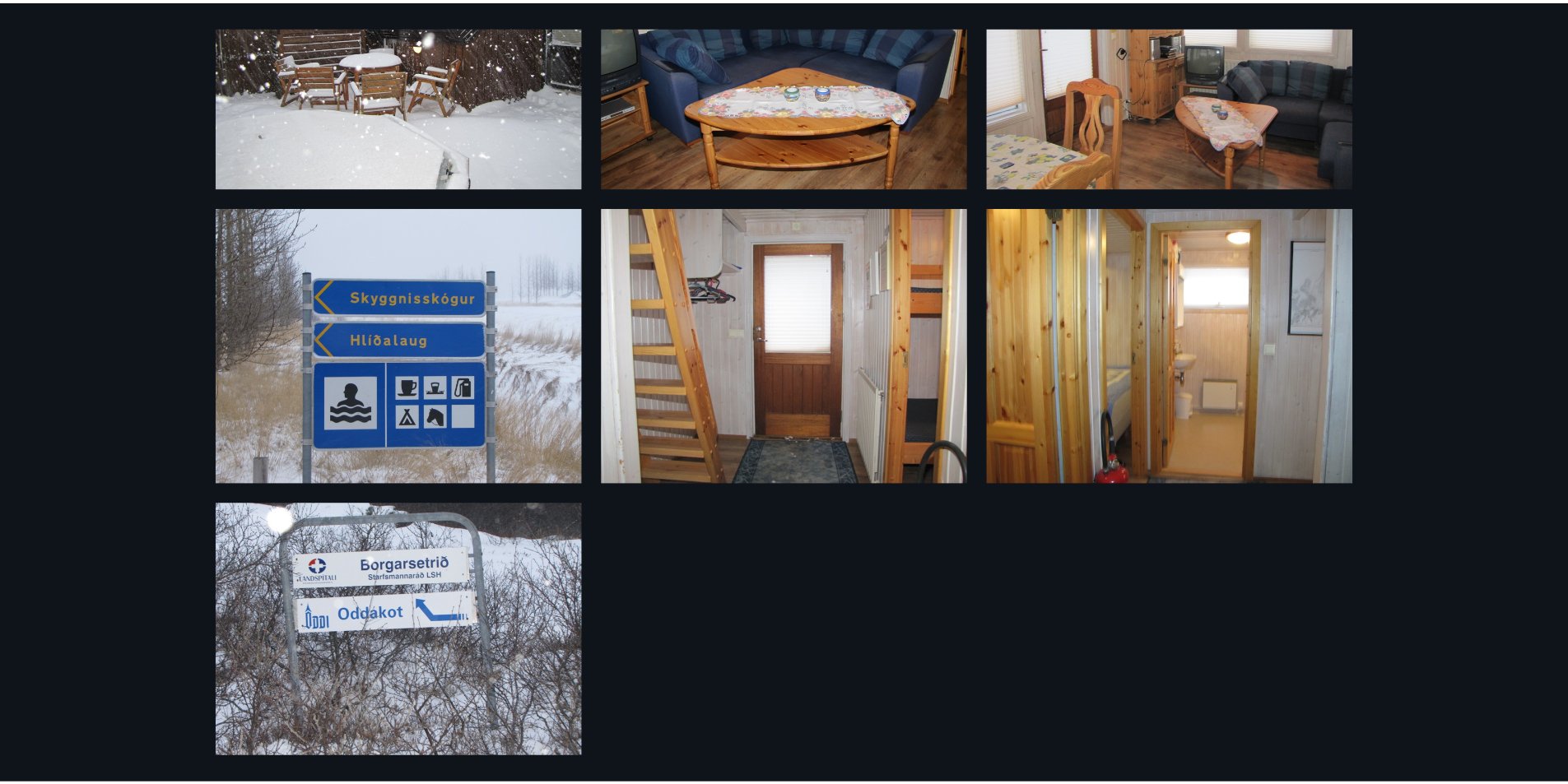
scroll to position [1097, 0]
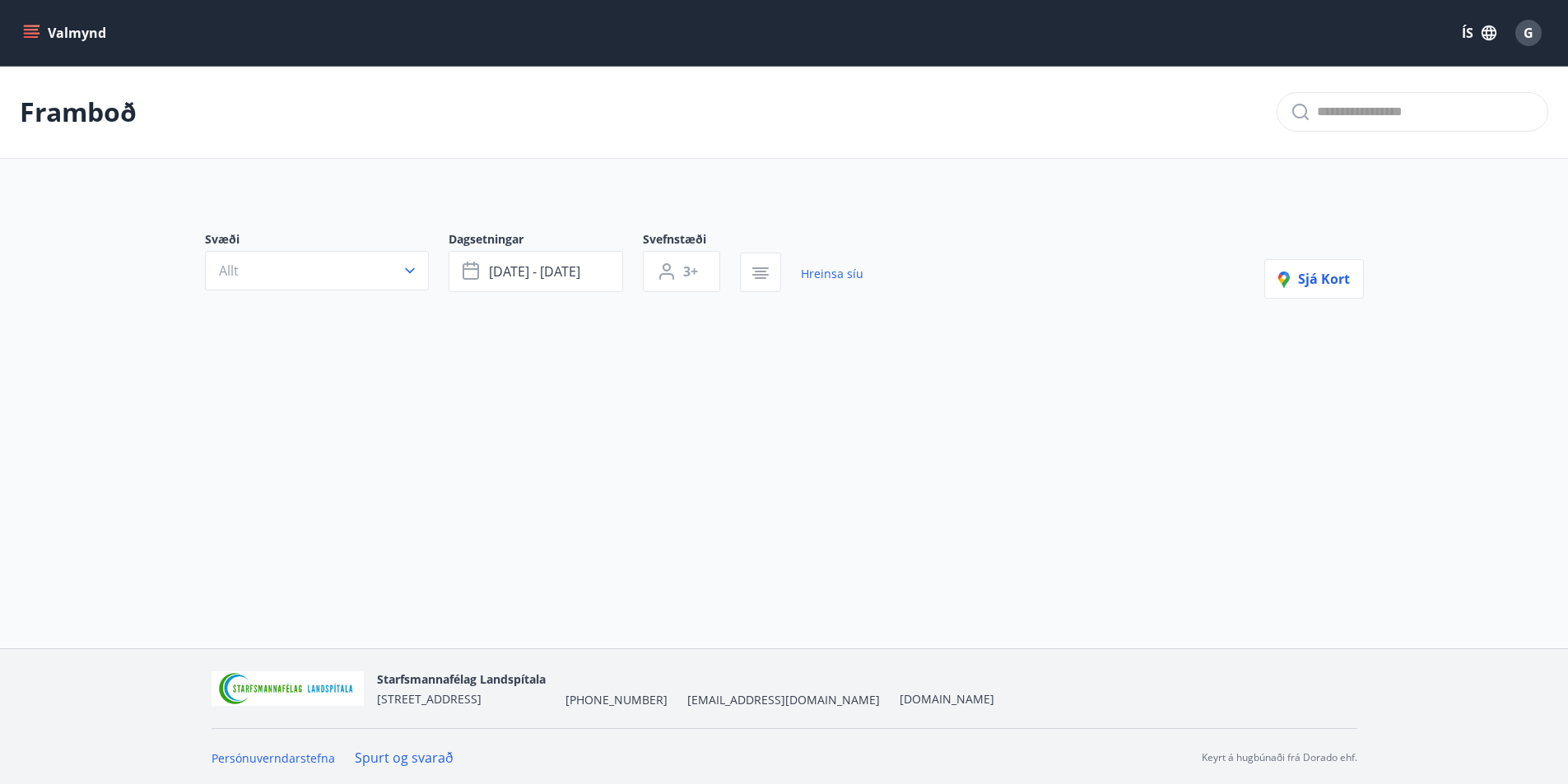
type input "*"
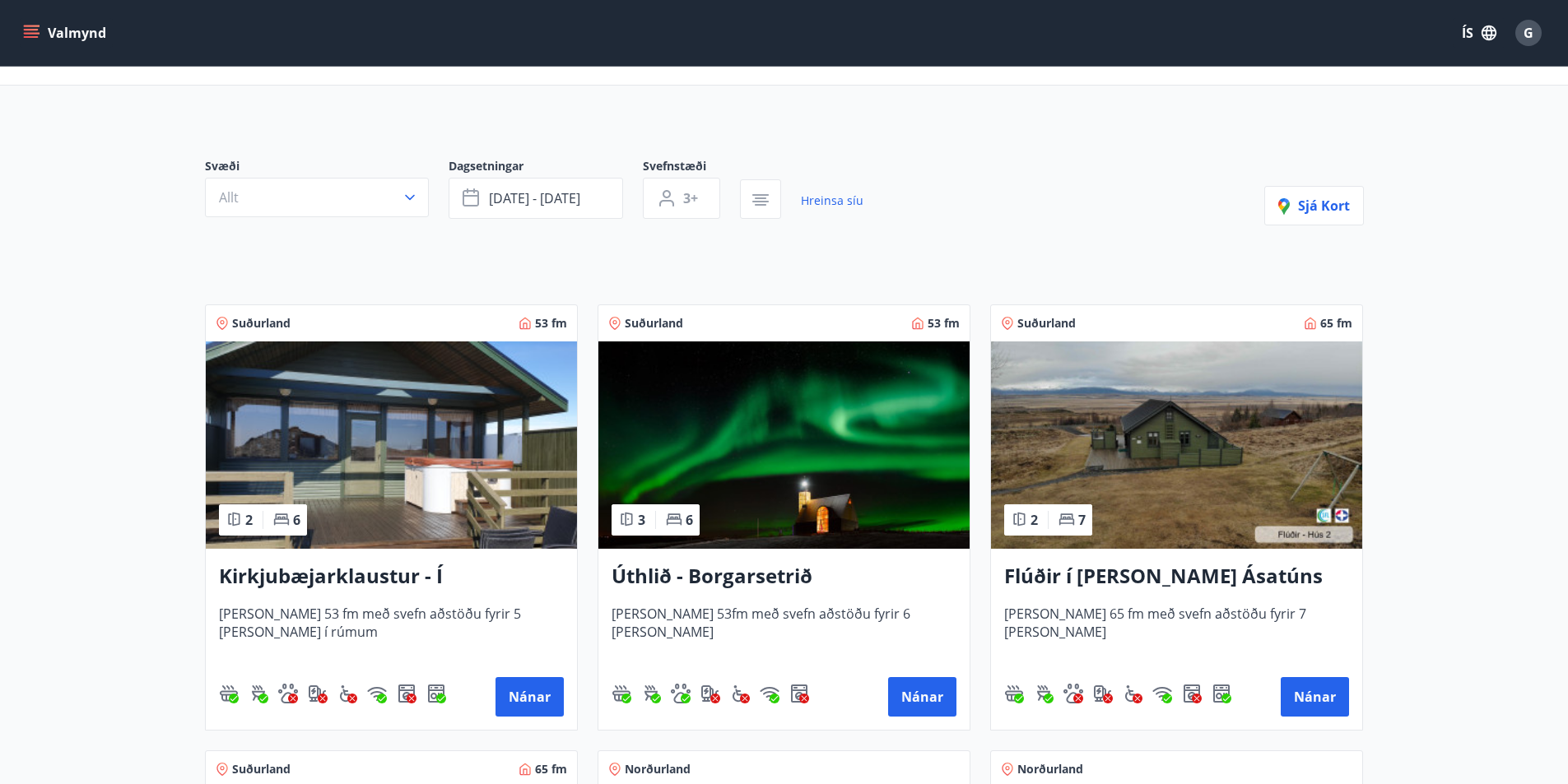
scroll to position [82, 0]
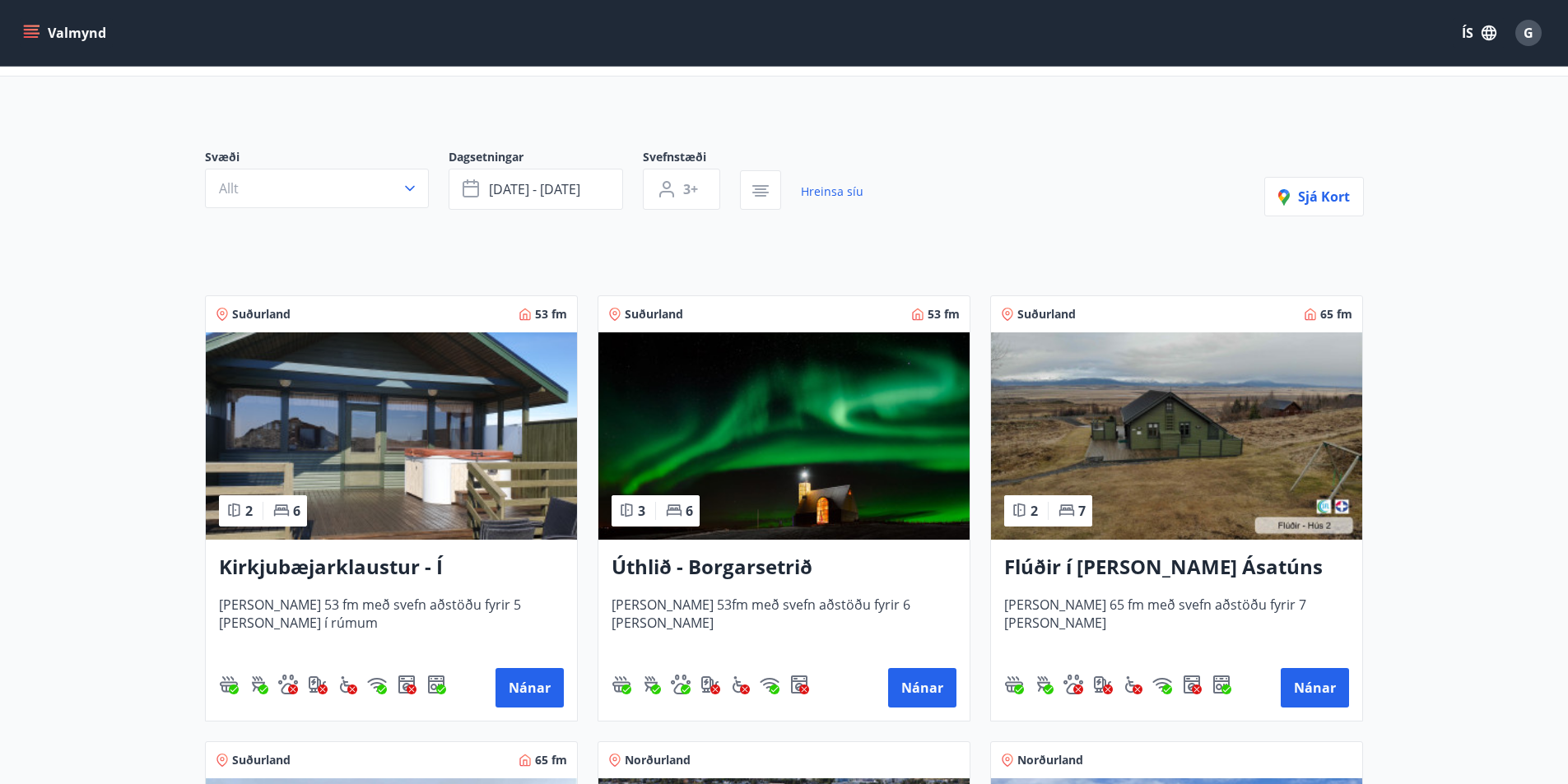
click at [327, 559] on h3 "Kirkjubæjarklaustur - Í landi Hæðargarðs" at bounding box center [392, 567] width 345 height 29
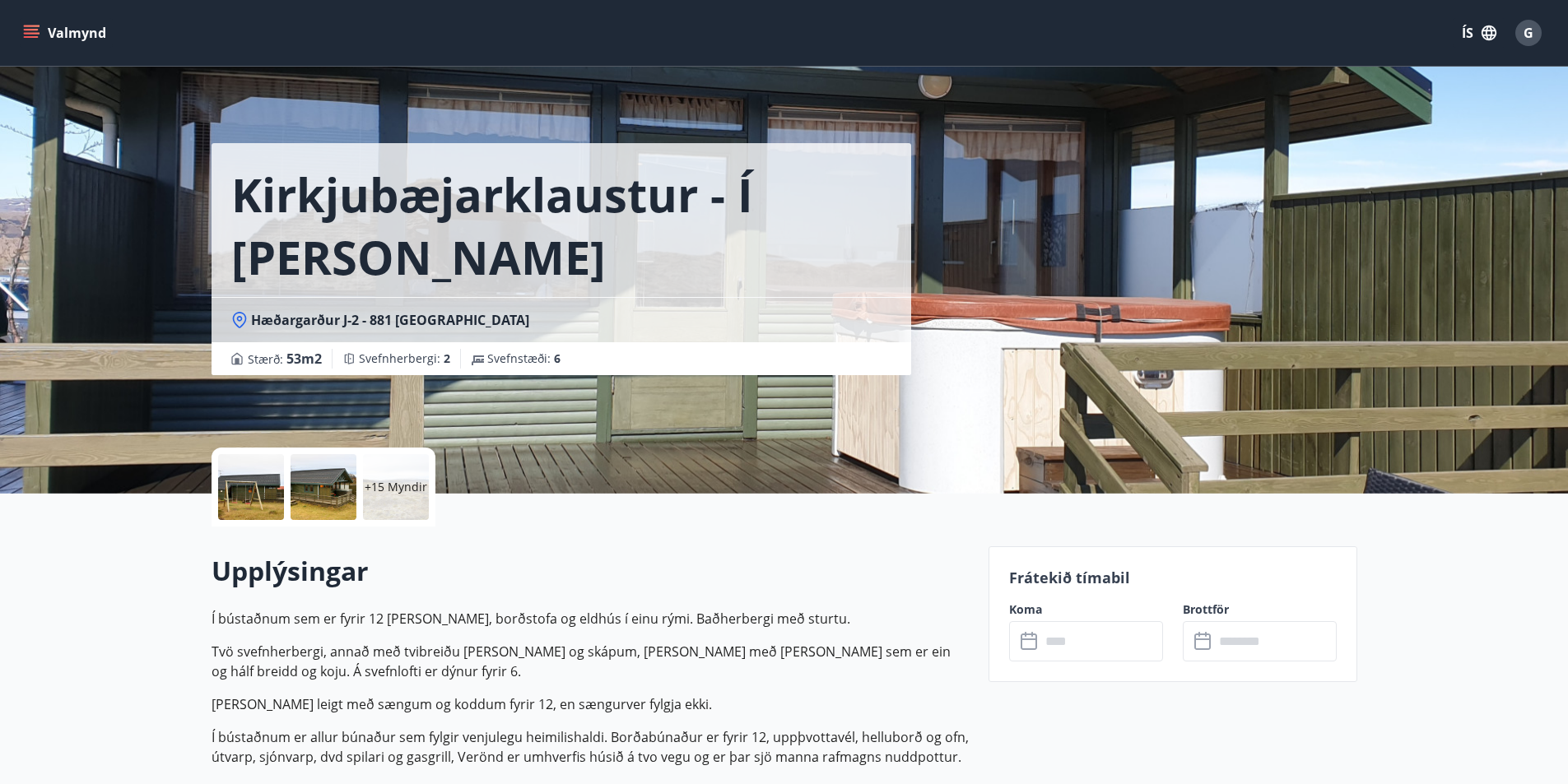
click at [383, 501] on div "+15 Myndir" at bounding box center [396, 486] width 65 height 65
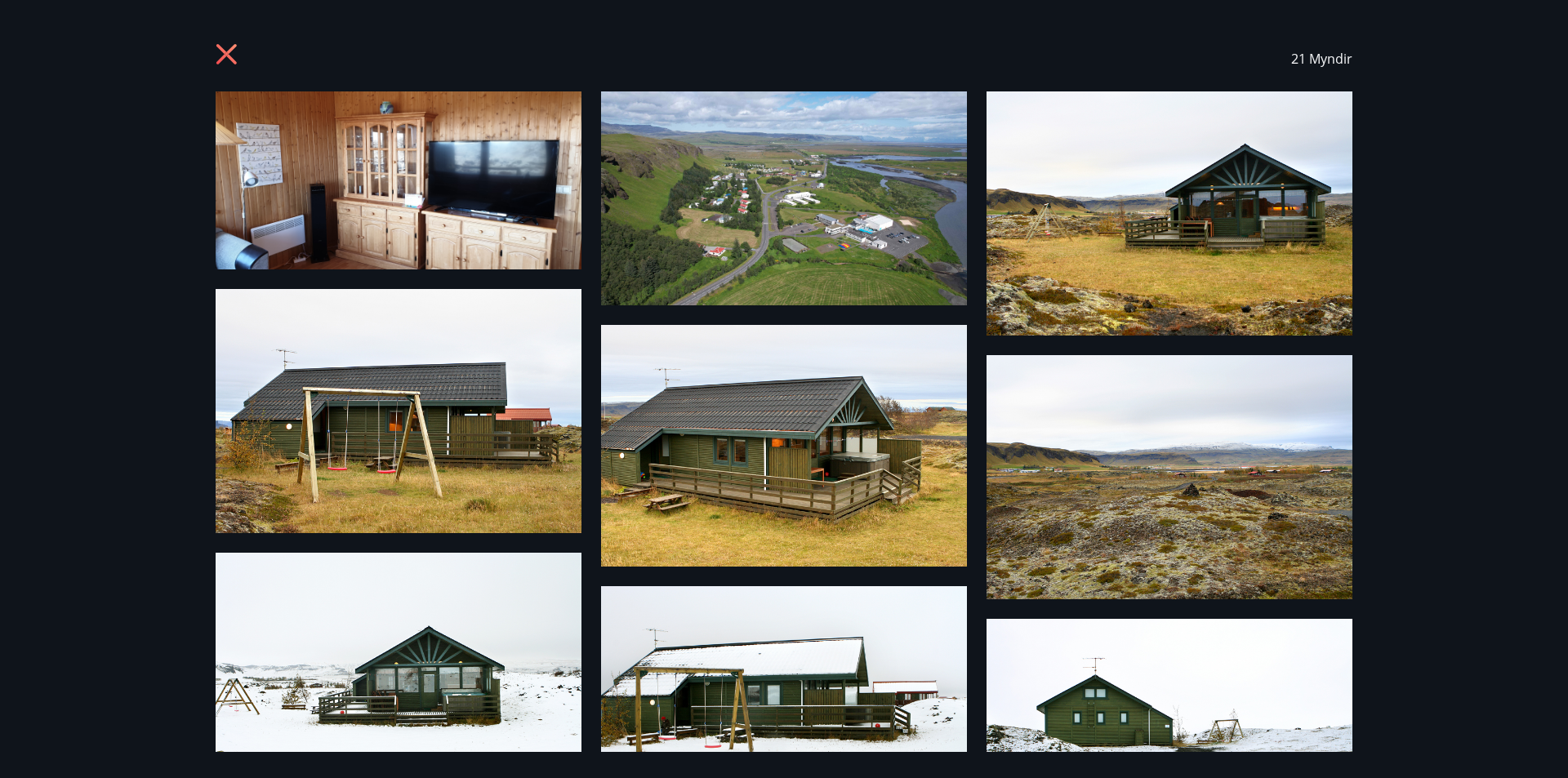
click at [224, 57] on icon at bounding box center [227, 55] width 21 height 21
